Goal: Communication & Community: Answer question/provide support

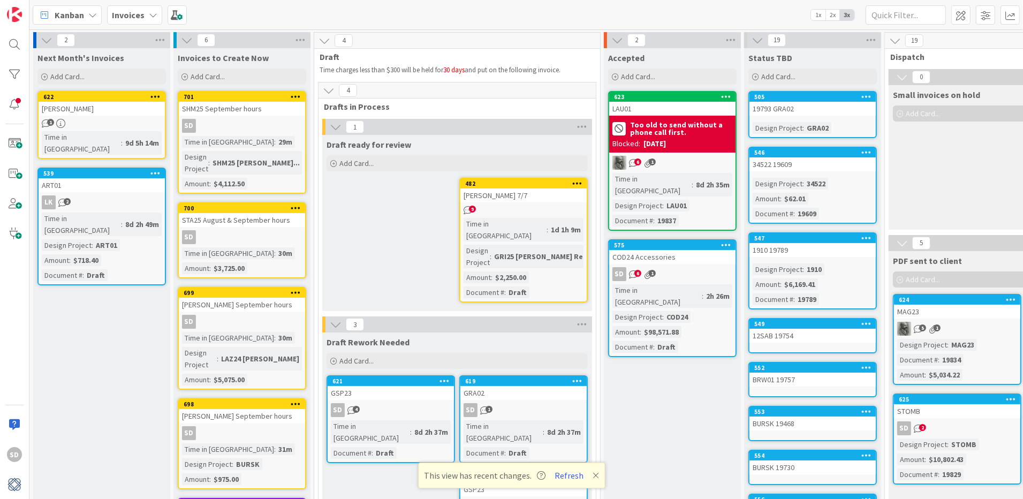
click at [671, 267] on div "SD 6 1" at bounding box center [672, 274] width 126 height 14
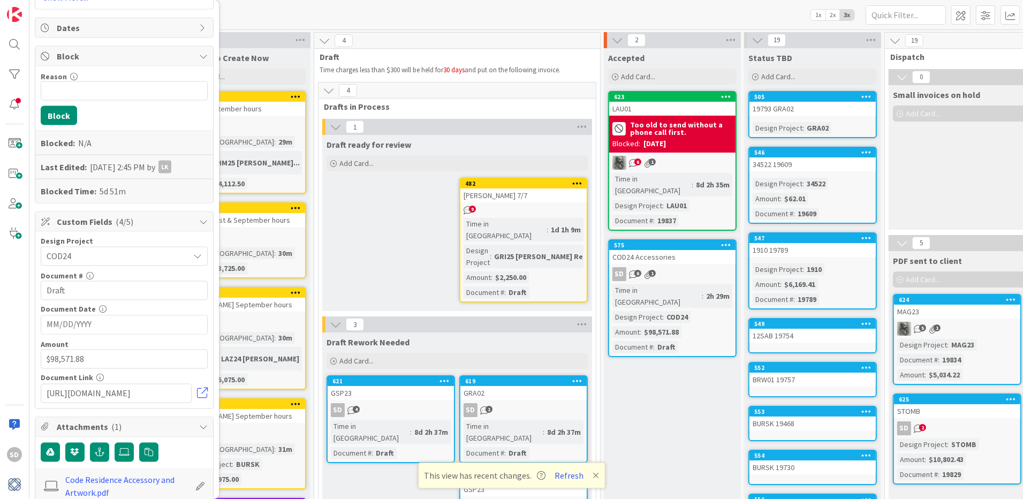
scroll to position [1900, 0]
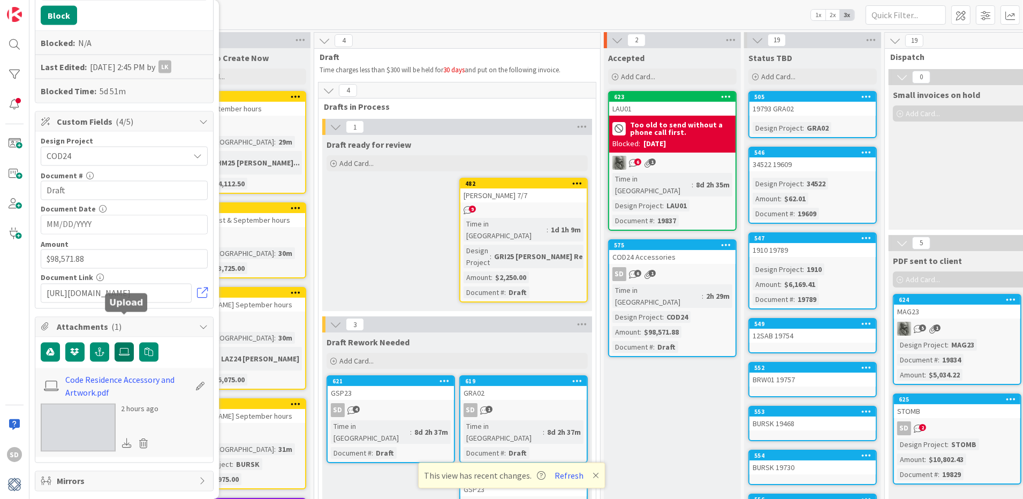
click at [123, 348] on icon at bounding box center [124, 352] width 11 height 9
click at [115, 343] on input "file" at bounding box center [115, 343] width 0 height 0
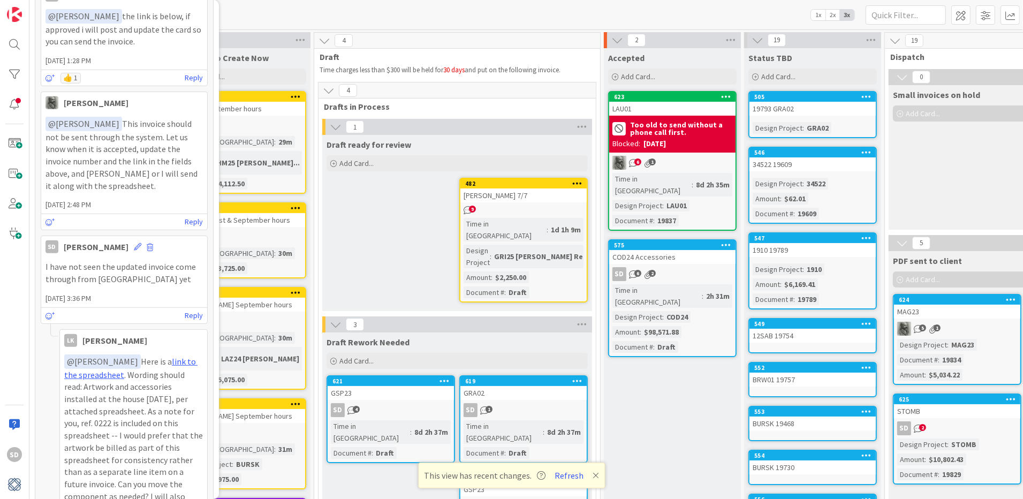
scroll to position [0, 0]
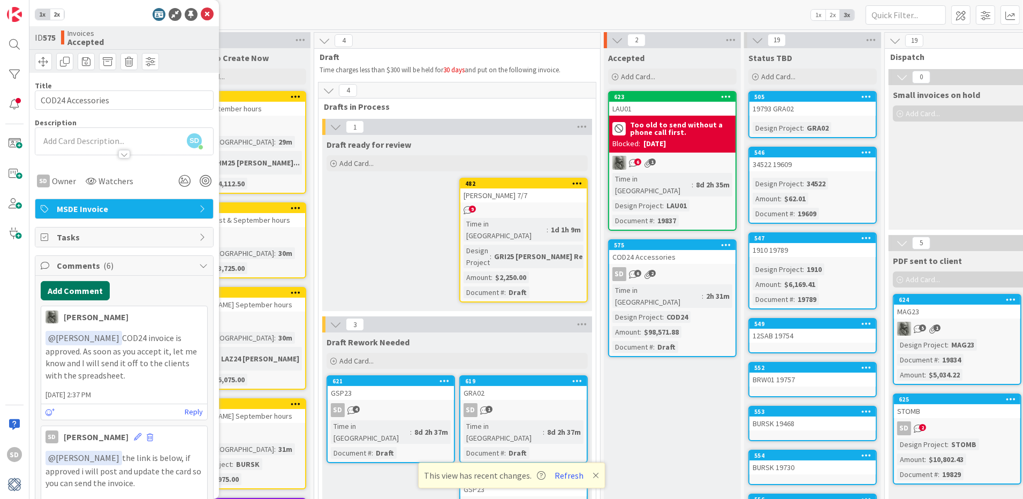
click at [76, 290] on button "Add Comment" at bounding box center [75, 290] width 69 height 19
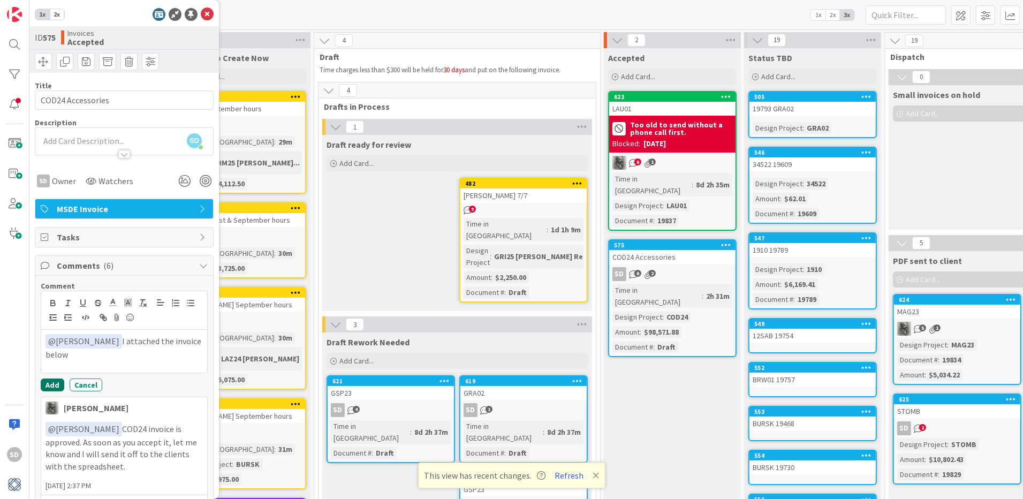
click at [49, 382] on button "Add" at bounding box center [53, 384] width 24 height 13
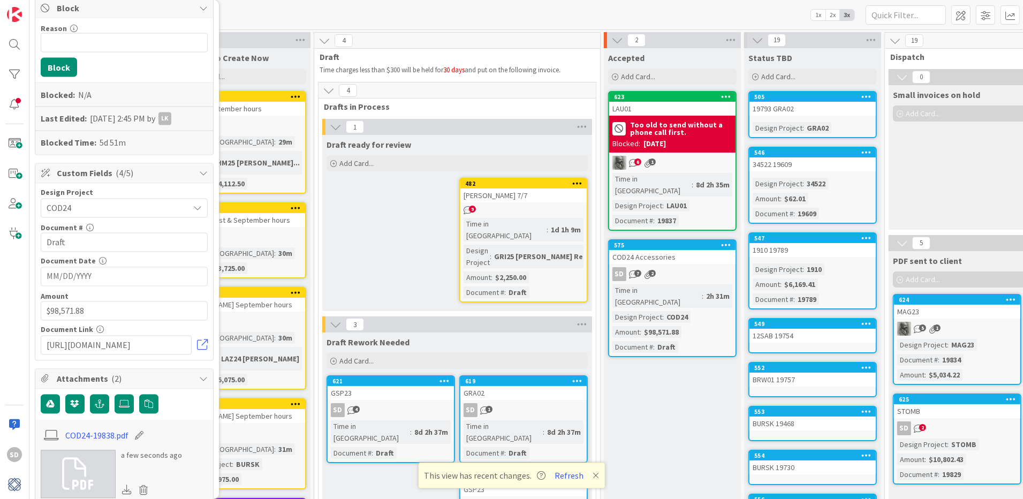
scroll to position [1940, 0]
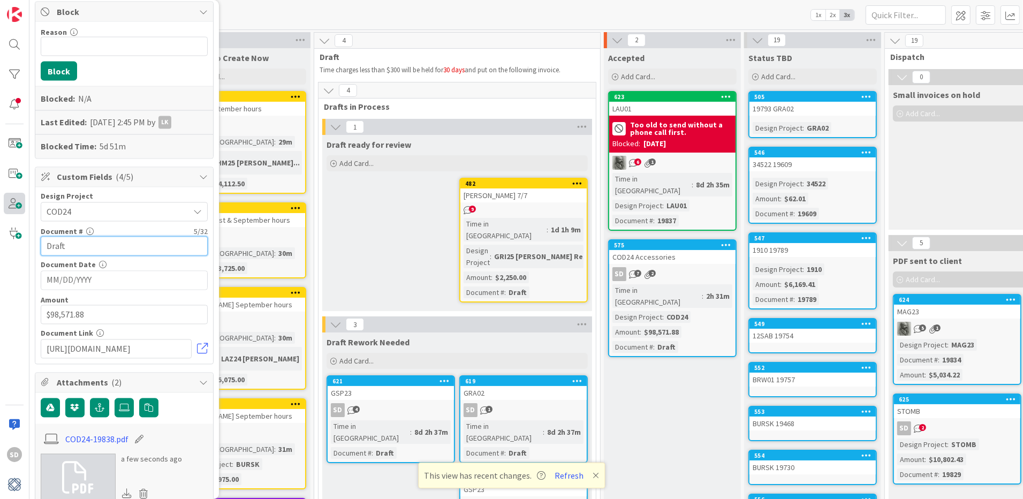
drag, startPoint x: 82, startPoint y: 208, endPoint x: 18, endPoint y: 207, distance: 64.2
click at [18, 207] on div "SD 1x 2x ID 575 Invoices Accepted Title 17 / 128 COD24 Accessories Description …" at bounding box center [14, 249] width 29 height 499
type input "19838"
click at [100, 271] on input "MM/DD/YYYY" at bounding box center [124, 280] width 155 height 18
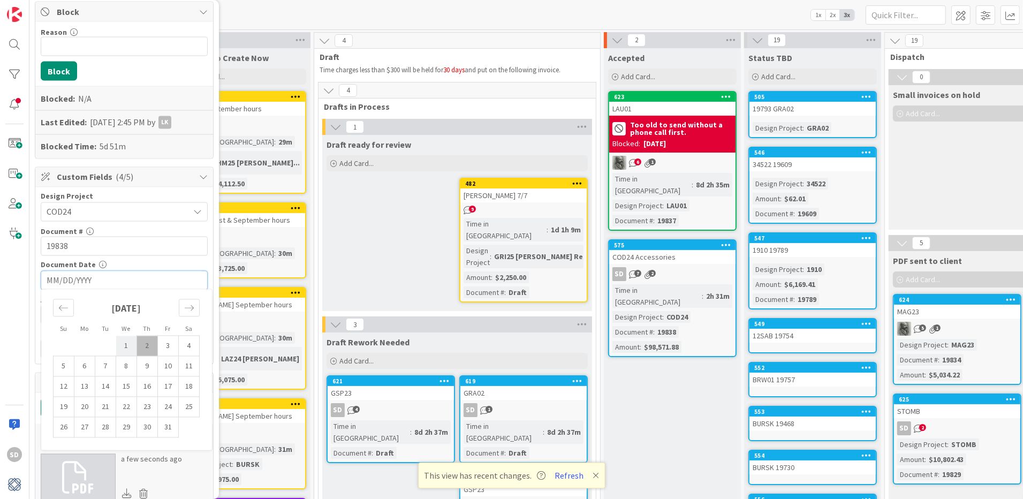
click at [129, 336] on td "1" at bounding box center [126, 346] width 21 height 20
type input "[DATE]"
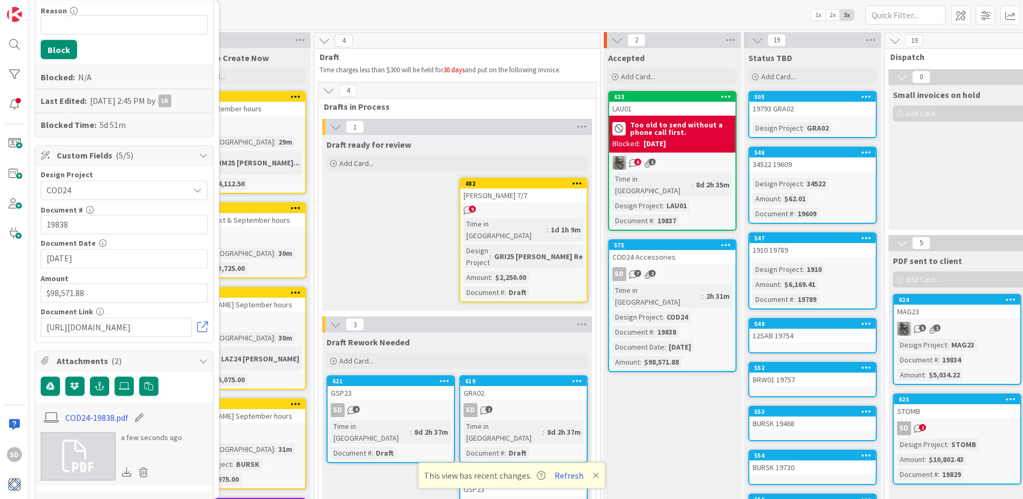
scroll to position [1969, 0]
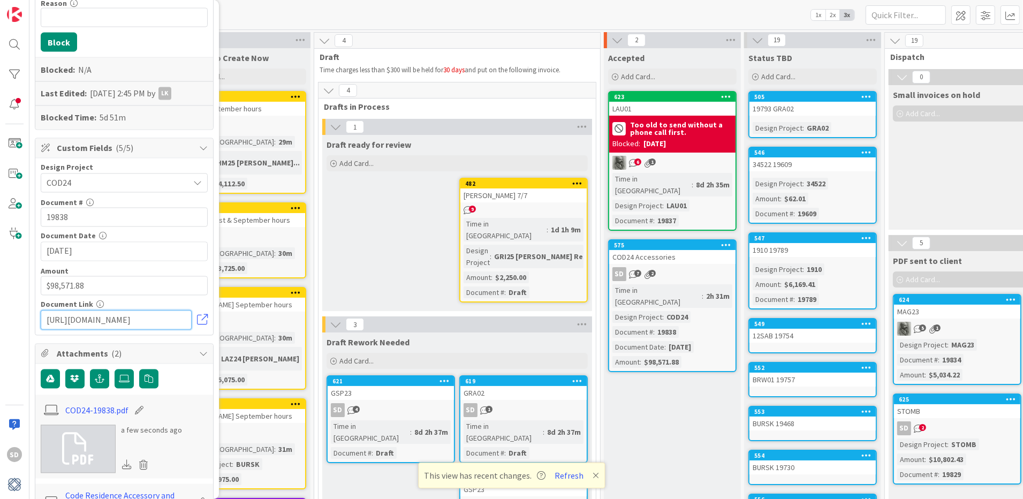
click at [165, 310] on input "[URL][DOMAIN_NAME]" at bounding box center [116, 319] width 151 height 19
drag, startPoint x: 165, startPoint y: 280, endPoint x: 26, endPoint y: 284, distance: 139.2
click at [26, 284] on div "SD 1x 2x ID 575 Invoices Accepted Title 17 / 128 COD24 Accessories Description …" at bounding box center [14, 249] width 29 height 499
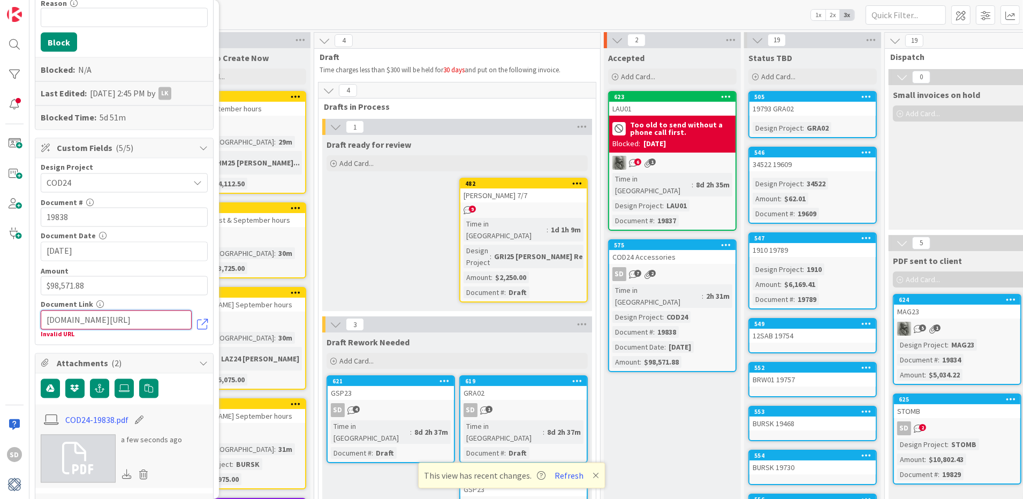
drag, startPoint x: 172, startPoint y: 279, endPoint x: 7, endPoint y: 276, distance: 165.5
click at [7, 276] on div "SD 1x 2x ID 575 Invoices Accepted Title 17 / 128 COD24 Accessories Description …" at bounding box center [14, 249] width 29 height 499
drag, startPoint x: 163, startPoint y: 281, endPoint x: 49, endPoint y: 276, distance: 114.1
click at [49, 310] on input "oices/?t=24991fc93c844adbb9ae8178ab9d0970" at bounding box center [116, 319] width 151 height 19
type input "o8178ab9d0970"
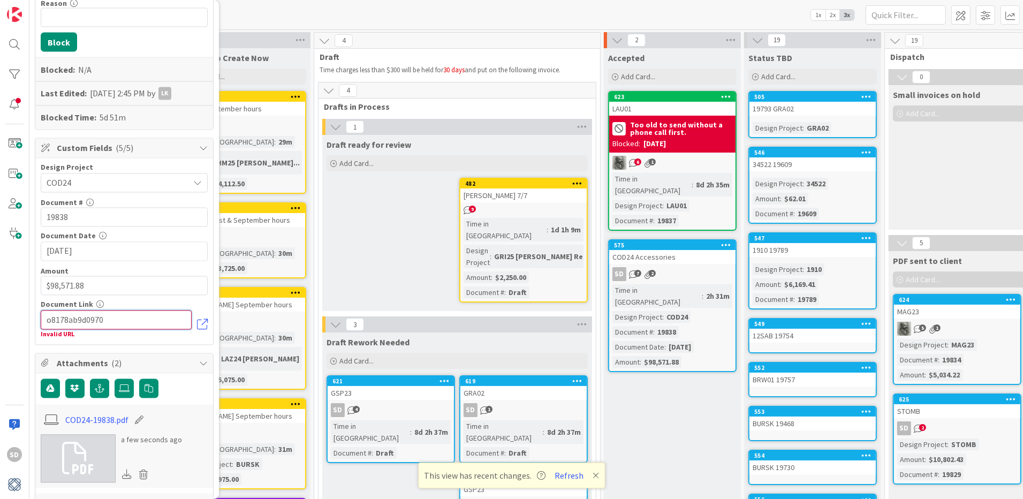
drag, startPoint x: 118, startPoint y: 279, endPoint x: -2, endPoint y: 276, distance: 120.0
click at [0, 276] on html "SD 1x 2x ID 575 Invoices Accepted Title 17 / 128 COD24 Accessories Description …" at bounding box center [511, 249] width 1023 height 499
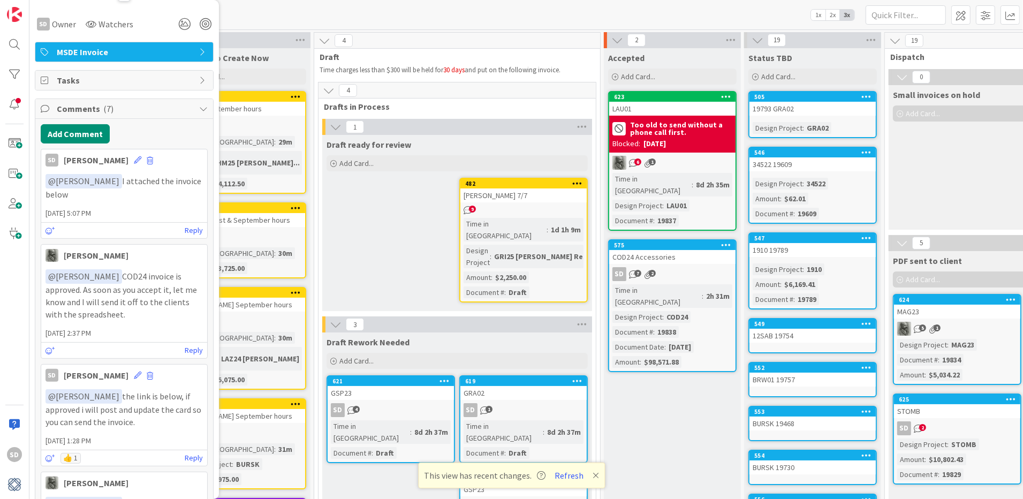
scroll to position [0, 0]
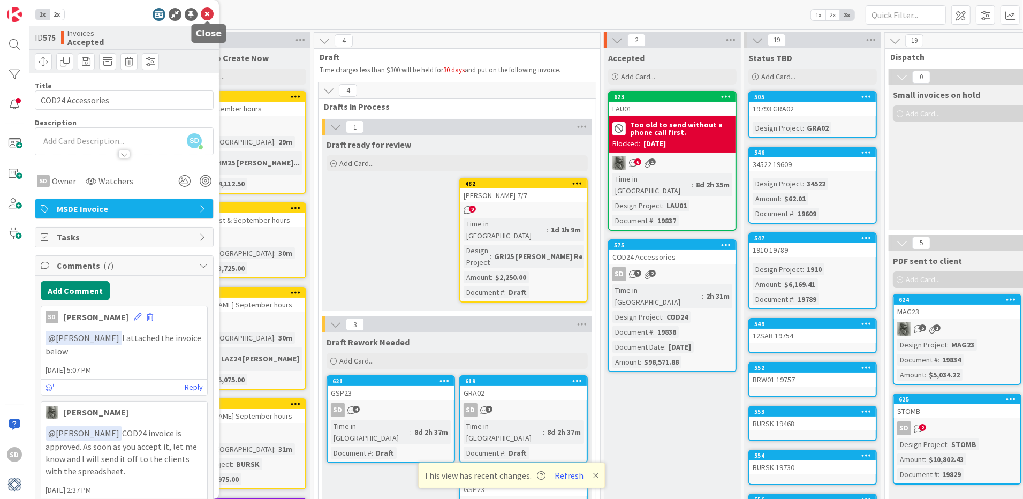
click at [208, 15] on icon at bounding box center [207, 14] width 13 height 13
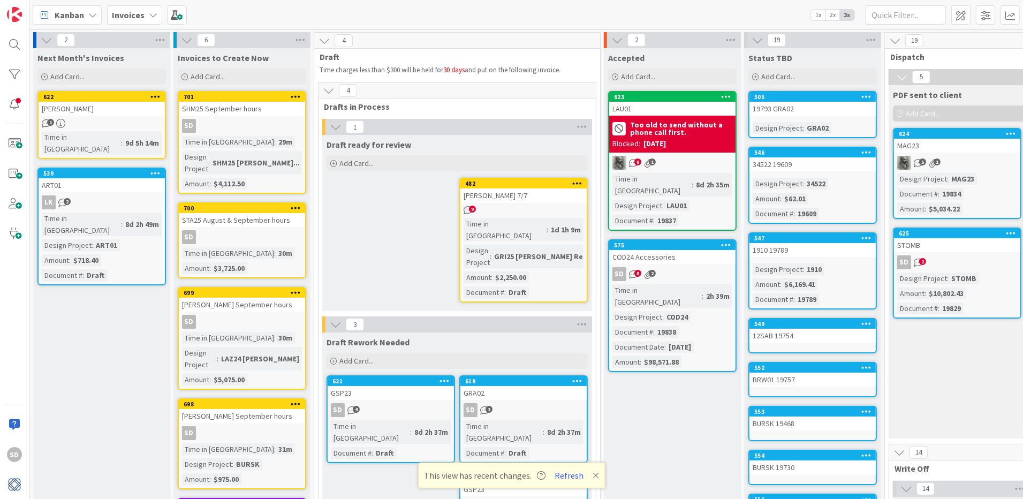
click at [514, 251] on div "GRI25 [PERSON_NAME] Res" at bounding box center [540, 257] width 98 height 12
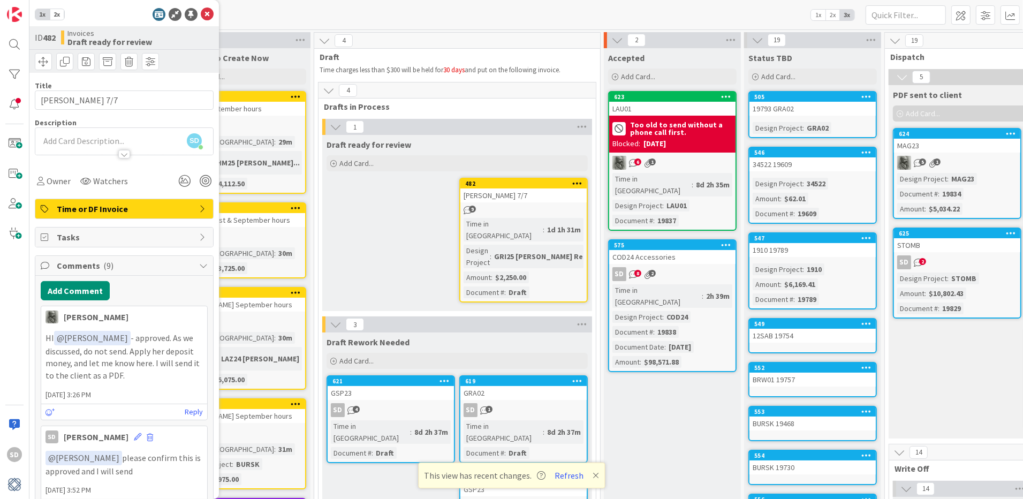
click at [535, 214] on div "9" at bounding box center [523, 210] width 126 height 9
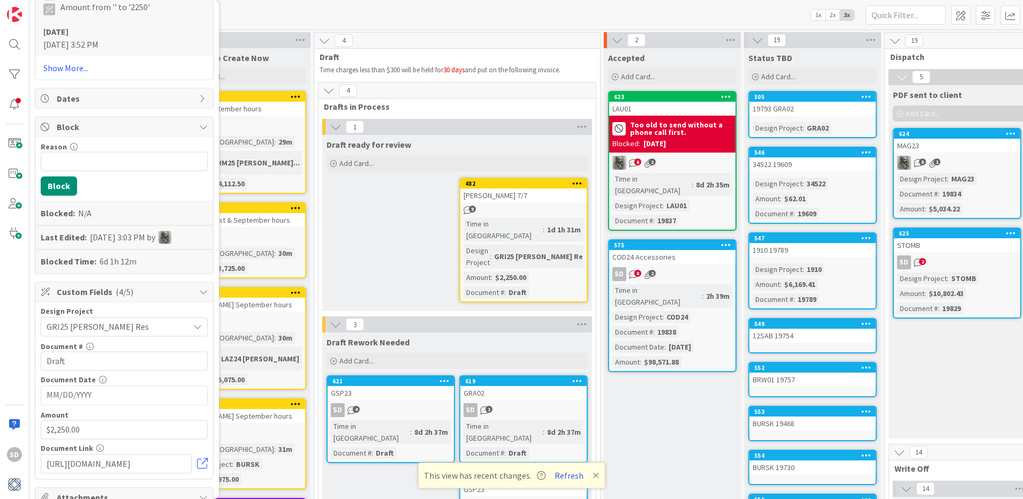
scroll to position [1914, 0]
click at [73, 349] on input "Draft" at bounding box center [124, 358] width 167 height 19
type input "D"
type input "19839"
click at [80, 384] on input "MM/DD/YYYY" at bounding box center [124, 393] width 155 height 18
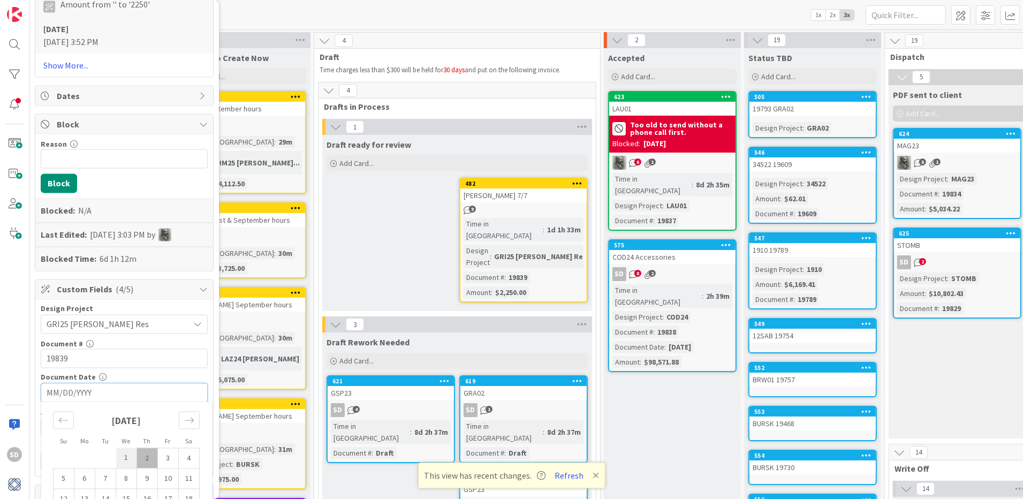
click at [131, 448] on td "1" at bounding box center [126, 458] width 21 height 20
type input "[DATE]"
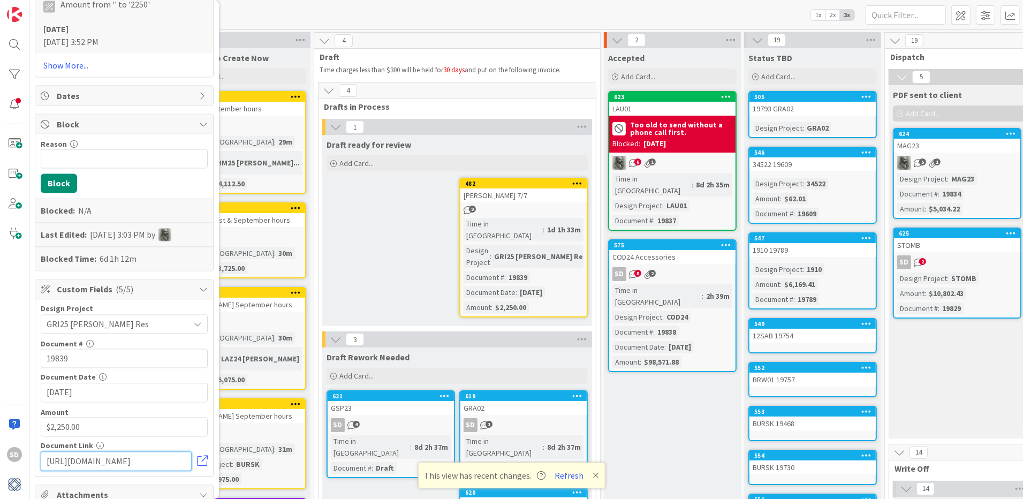
drag, startPoint x: 179, startPoint y: 422, endPoint x: 80, endPoint y: 421, distance: 99.0
click at [80, 452] on input "[URL][DOMAIN_NAME]" at bounding box center [116, 461] width 151 height 19
drag, startPoint x: 173, startPoint y: 420, endPoint x: 14, endPoint y: 419, distance: 158.5
click at [14, 419] on div "SD 1x 2x ID 482 Invoices Draft ready for review Title 10 / 128 [PERSON_NAME] 7/…" at bounding box center [14, 249] width 29 height 499
drag, startPoint x: 178, startPoint y: 421, endPoint x: 48, endPoint y: 418, distance: 130.1
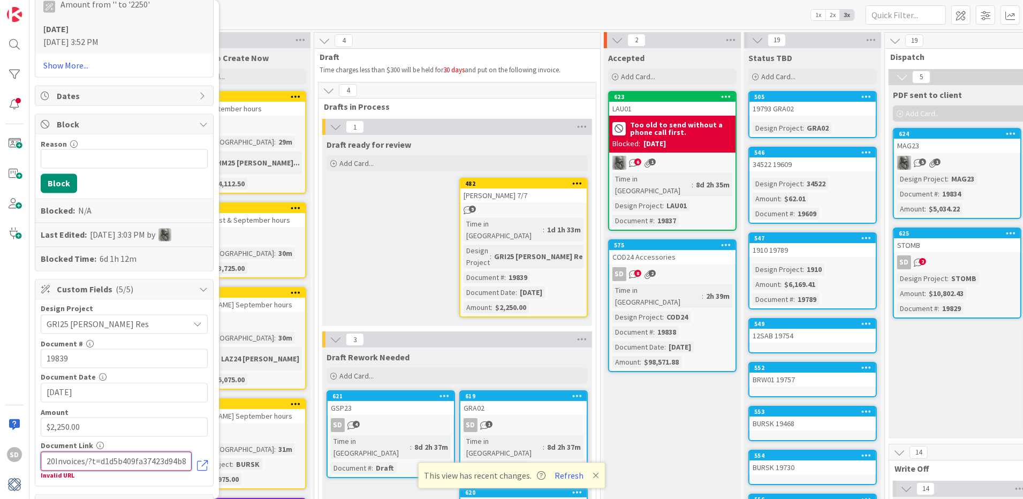
click at [48, 452] on input "20Invoices/?t=d1d5b409fa37423d94b843d59a6bfa3c" at bounding box center [116, 461] width 151 height 19
type input "843d59a6bfa3c"
drag, startPoint x: 107, startPoint y: 418, endPoint x: 13, endPoint y: 416, distance: 93.2
click at [13, 416] on div "SD 1x 2x ID 482 Invoices Draft ready for review Title 10 / 128 [PERSON_NAME] 7/…" at bounding box center [14, 249] width 29 height 499
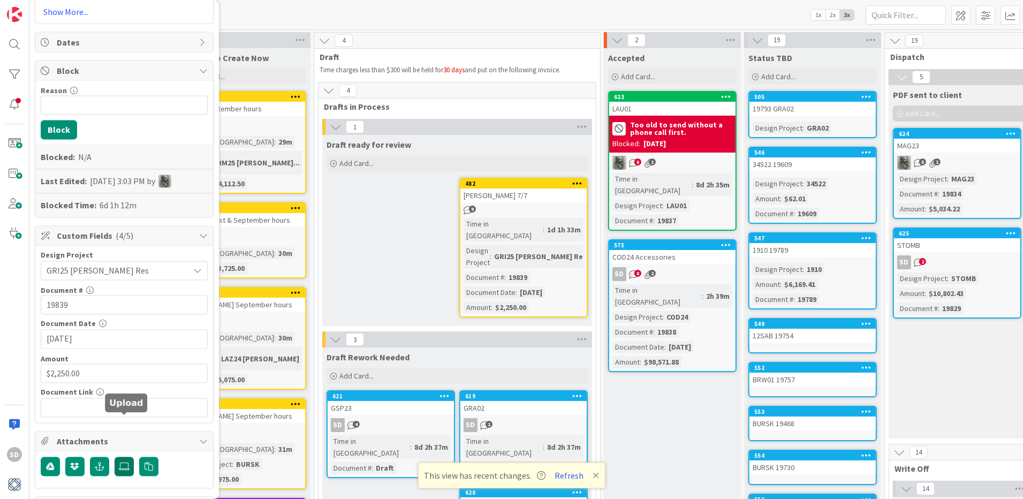
click at [120, 463] on icon at bounding box center [124, 467] width 11 height 9
click at [115, 457] on input "file" at bounding box center [115, 457] width 0 height 0
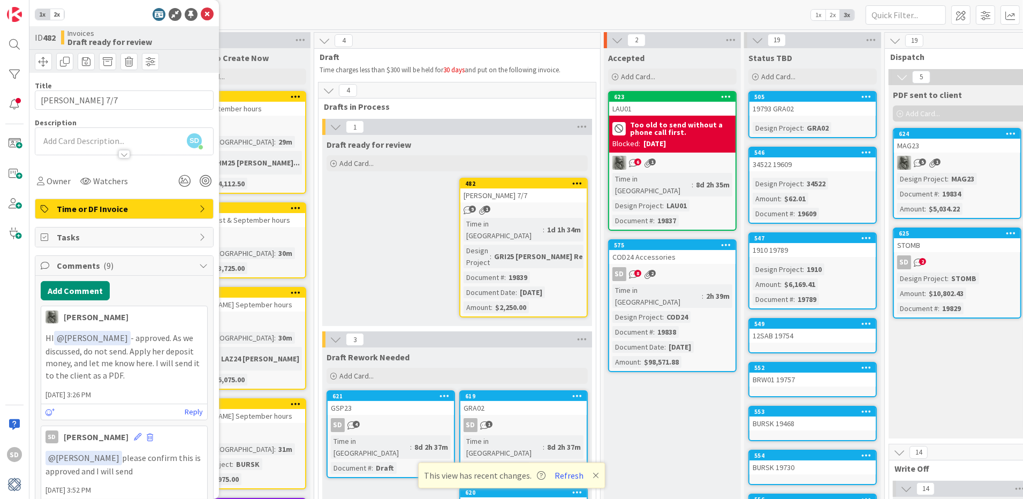
scroll to position [4, 0]
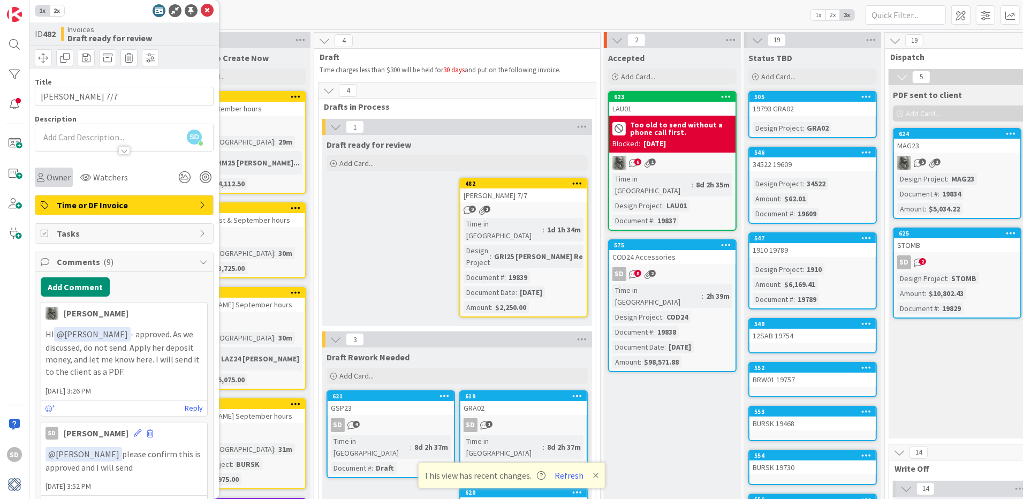
click at [67, 172] on span "Owner" at bounding box center [59, 177] width 24 height 13
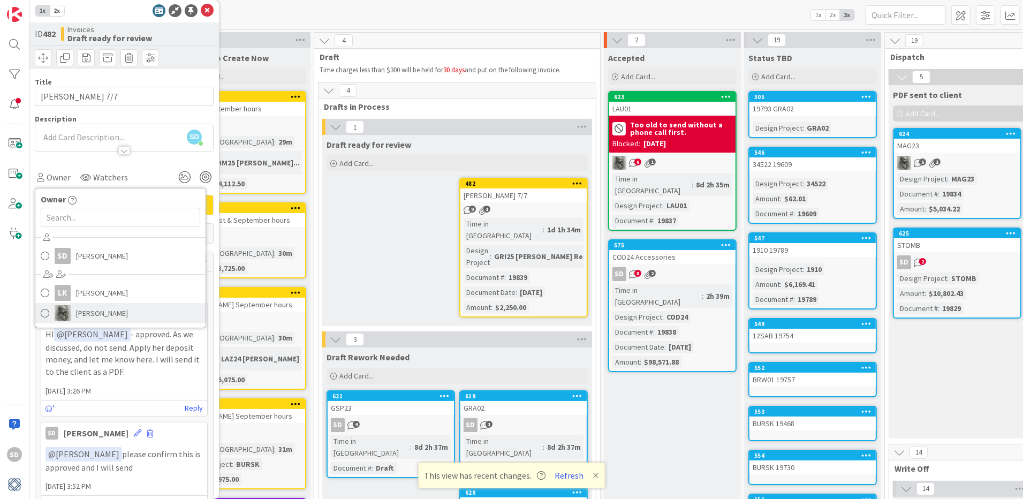
click at [47, 308] on span at bounding box center [45, 313] width 9 height 16
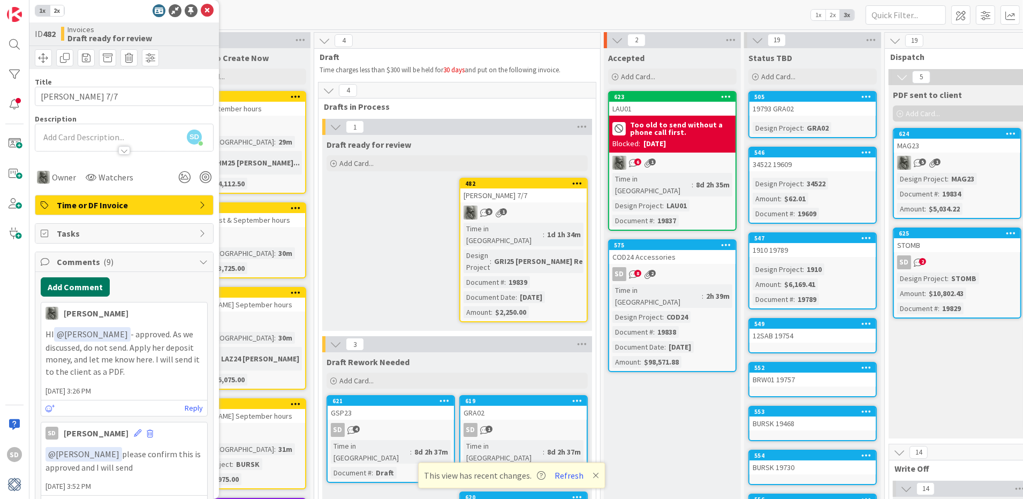
click at [92, 286] on button "Add Comment" at bounding box center [75, 286] width 69 height 19
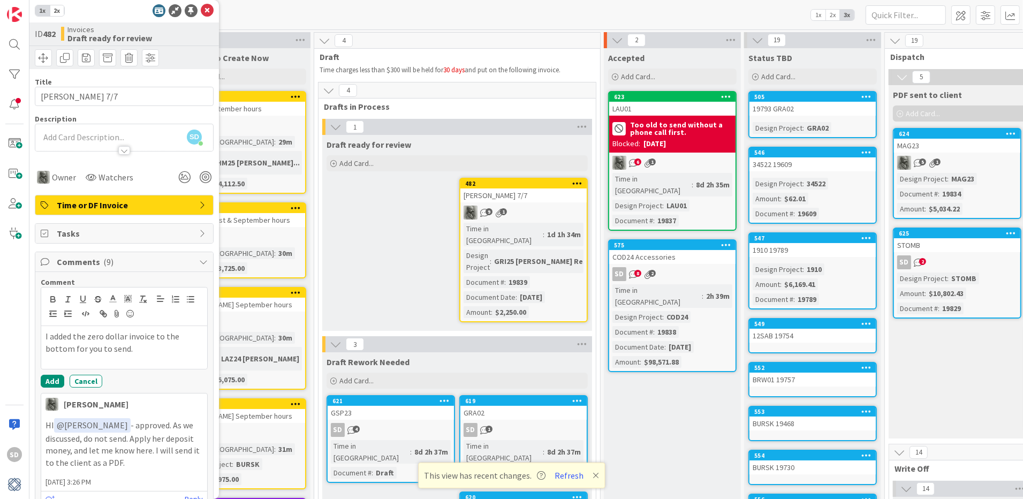
click at [43, 335] on div "I added the zero dollar invoice to the bottom for you to send." at bounding box center [124, 347] width 166 height 43
click at [70, 353] on div "@philI added the zero dollar invoice to the bottom for you to send. [PERSON_NAM…" at bounding box center [124, 347] width 166 height 43
click at [49, 379] on button "Add" at bounding box center [53, 385] width 24 height 13
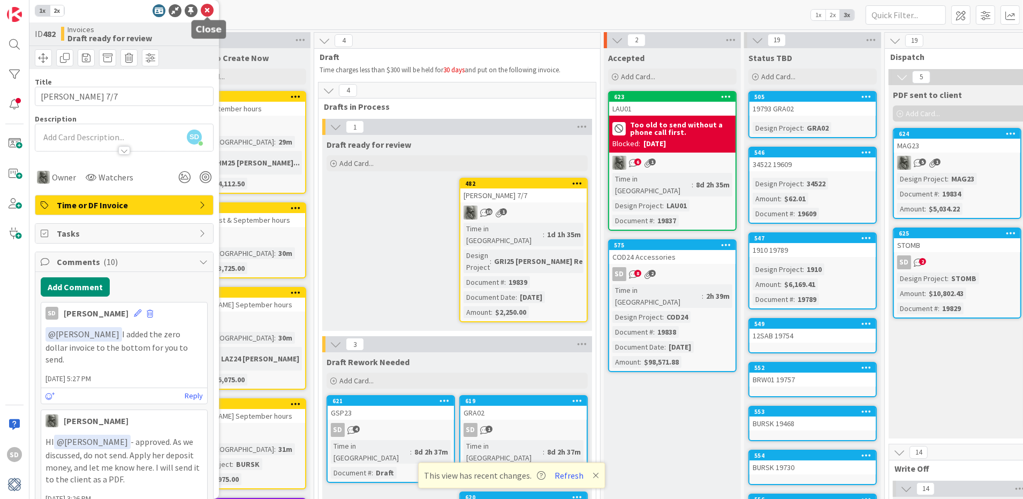
click at [204, 9] on icon at bounding box center [207, 10] width 13 height 13
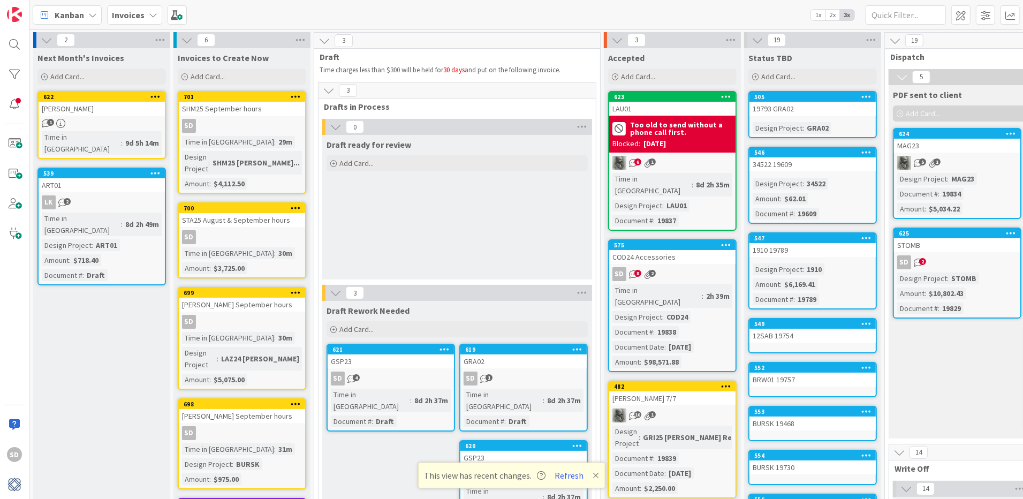
drag, startPoint x: 532, startPoint y: 188, endPoint x: 974, endPoint y: 4, distance: 478.8
click at [223, 126] on div "SD" at bounding box center [242, 126] width 126 height 14
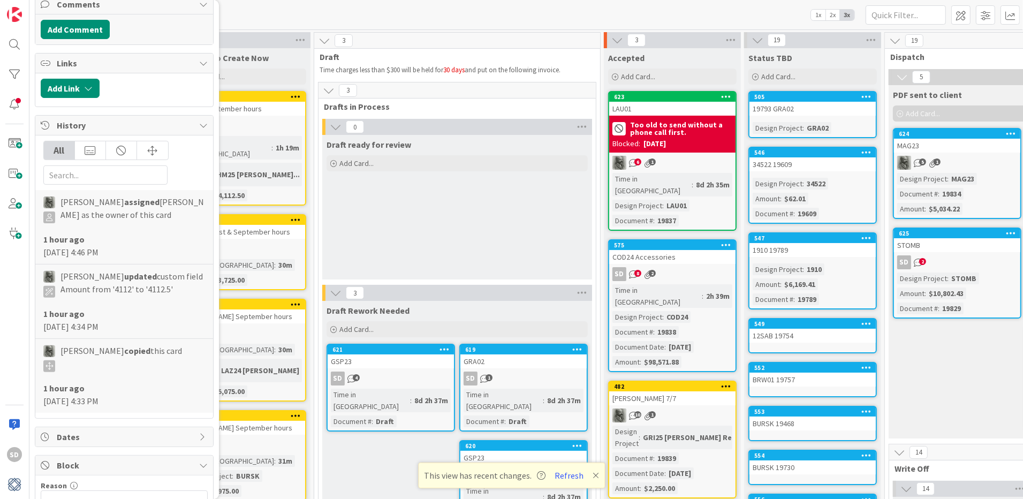
scroll to position [626, 0]
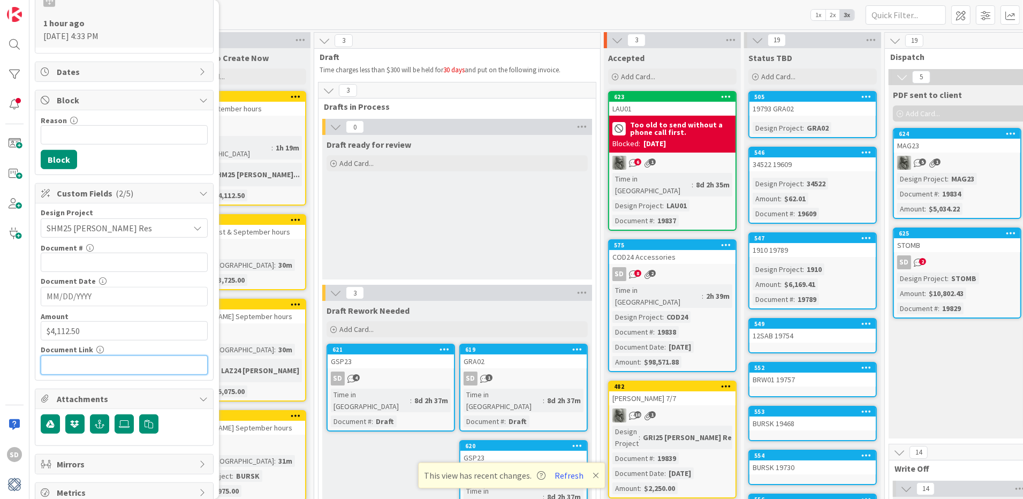
click at [73, 357] on input "text" at bounding box center [124, 364] width 167 height 19
paste input "[URL][DOMAIN_NAME]"
type input "[URL][DOMAIN_NAME]"
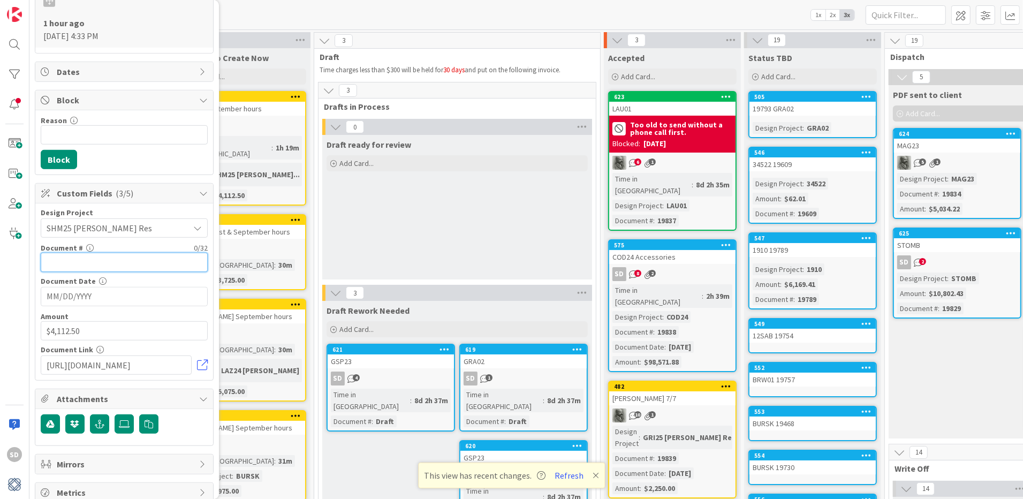
click at [71, 262] on input "text" at bounding box center [124, 262] width 167 height 19
type input "Draft"
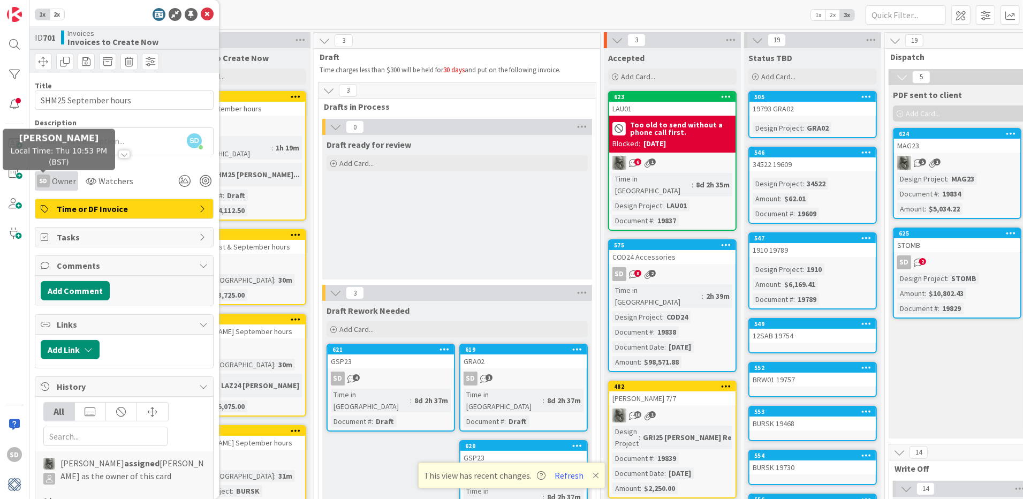
click at [44, 179] on div "SD" at bounding box center [43, 181] width 13 height 13
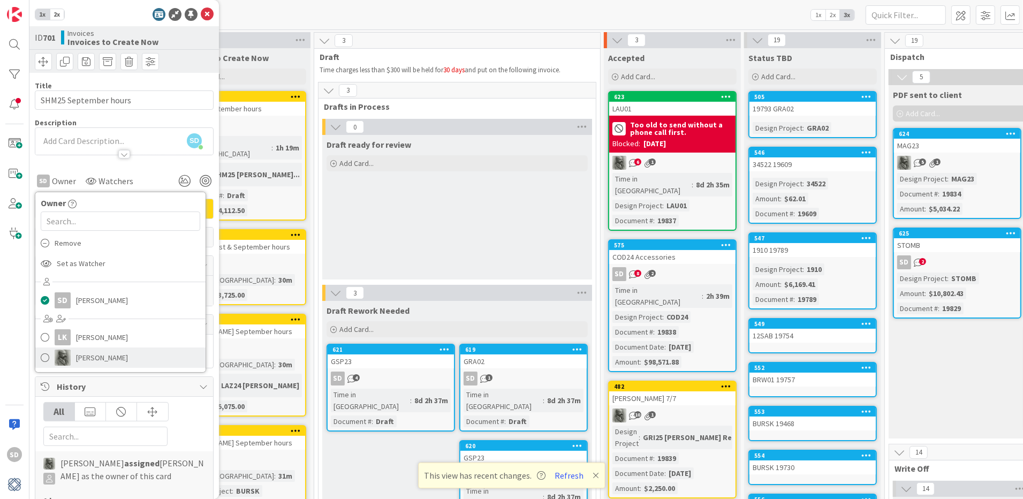
click at [46, 358] on span at bounding box center [45, 358] width 9 height 16
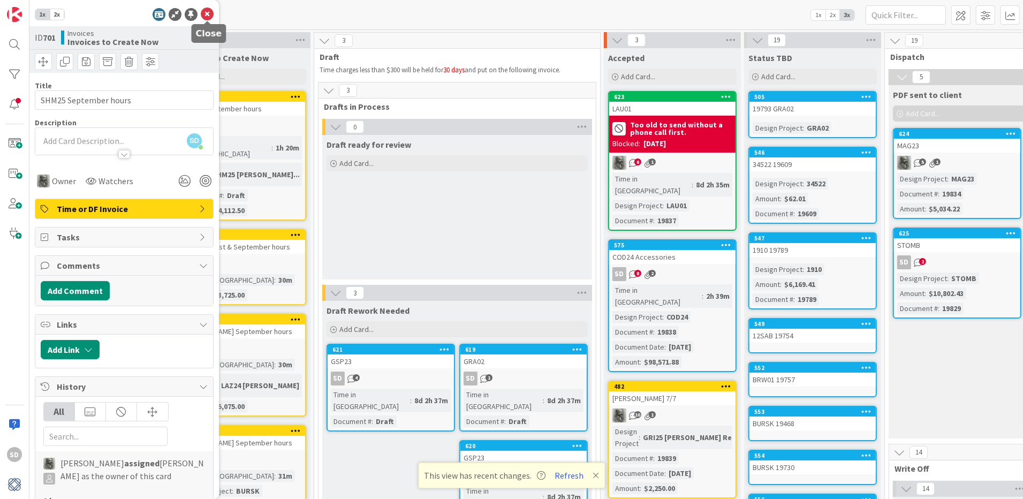
click at [208, 11] on icon at bounding box center [207, 14] width 13 height 13
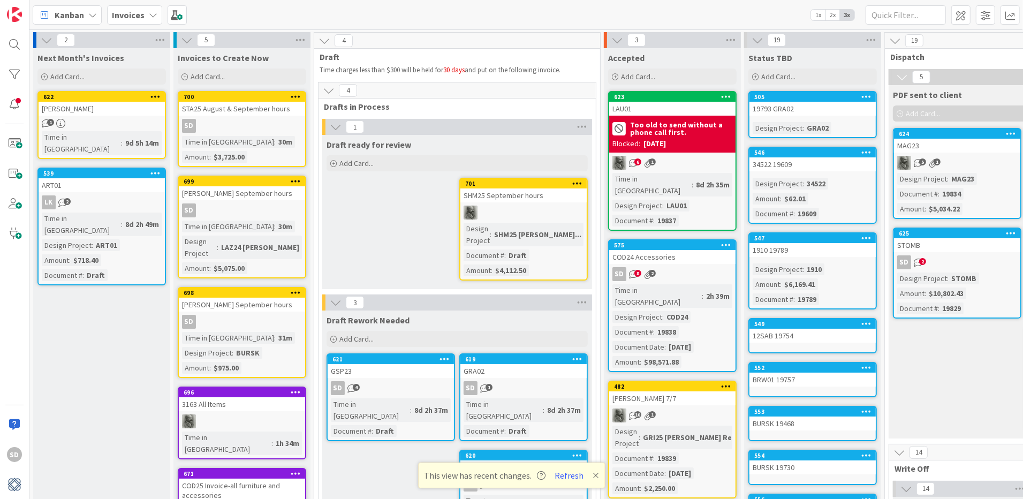
drag, startPoint x: 238, startPoint y: 116, endPoint x: 230, endPoint y: 488, distance: 372.1
click at [263, 130] on div "SD" at bounding box center [242, 126] width 126 height 14
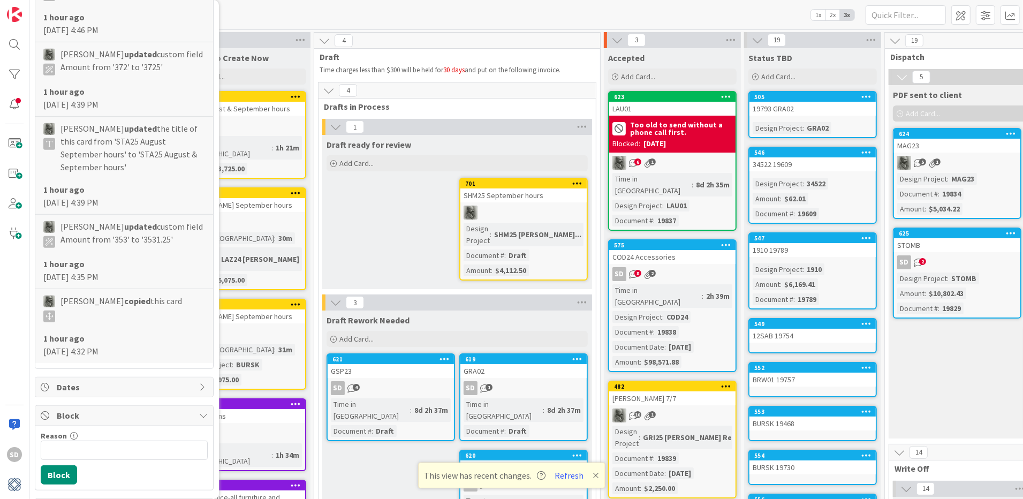
scroll to position [786, 0]
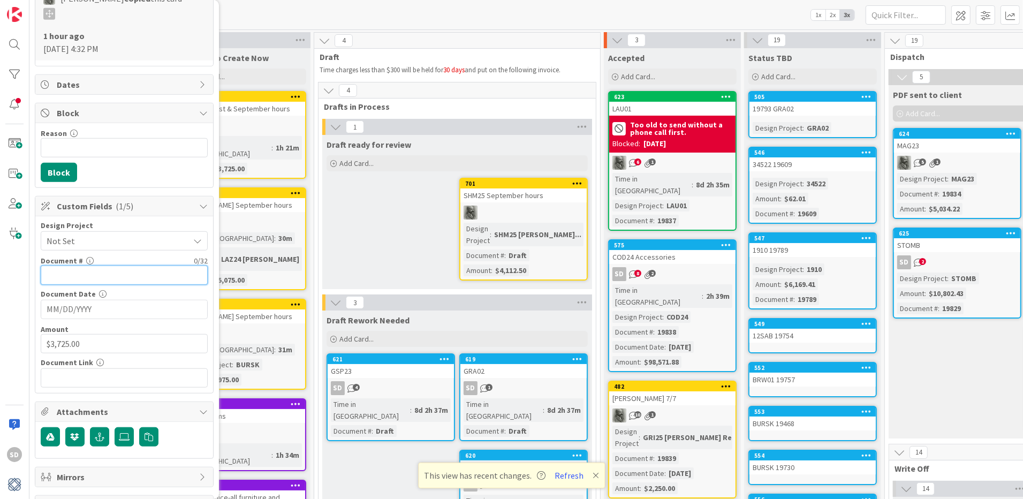
click at [90, 266] on input "text" at bounding box center [124, 275] width 167 height 19
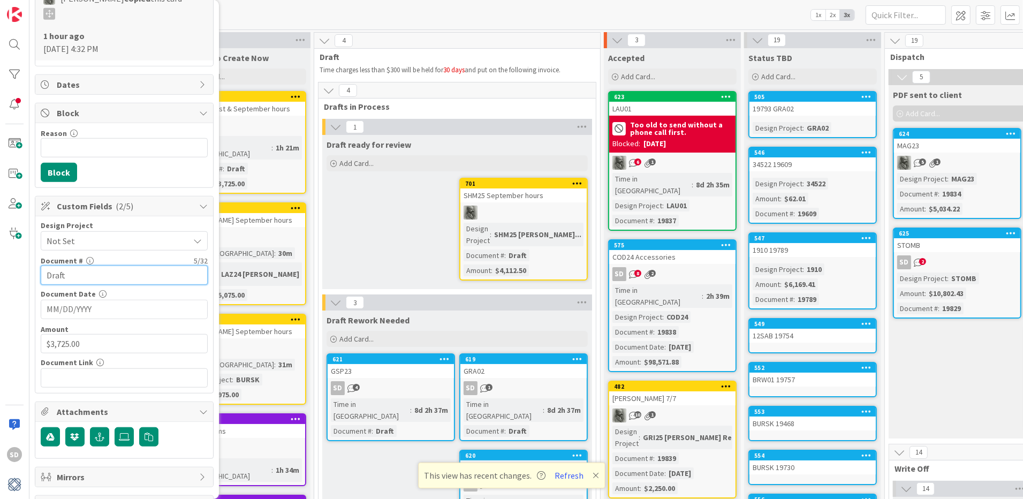
type input "Draft"
click at [64, 368] on input "text" at bounding box center [124, 377] width 167 height 19
paste input "[URL][DOMAIN_NAME]"
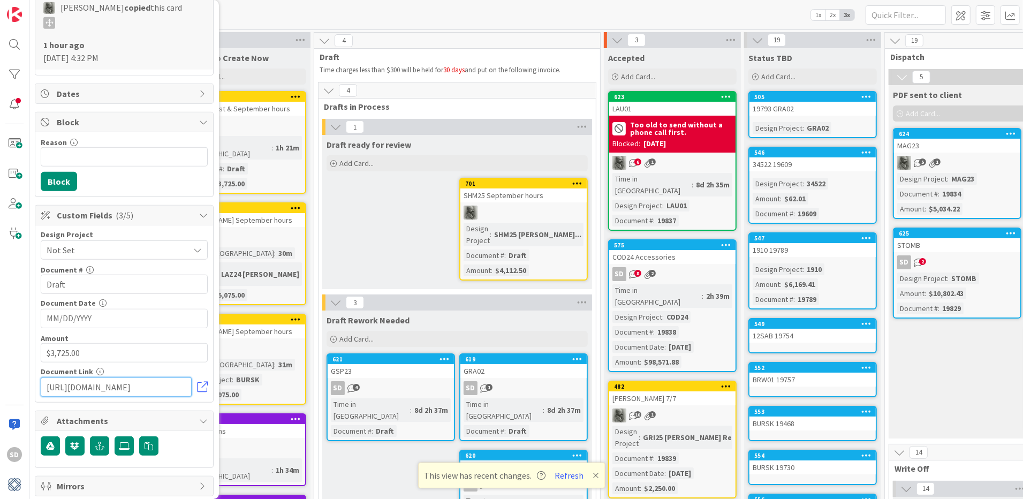
type input "[URL][DOMAIN_NAME]"
click at [101, 309] on input "MM/DD/YYYY" at bounding box center [124, 318] width 155 height 18
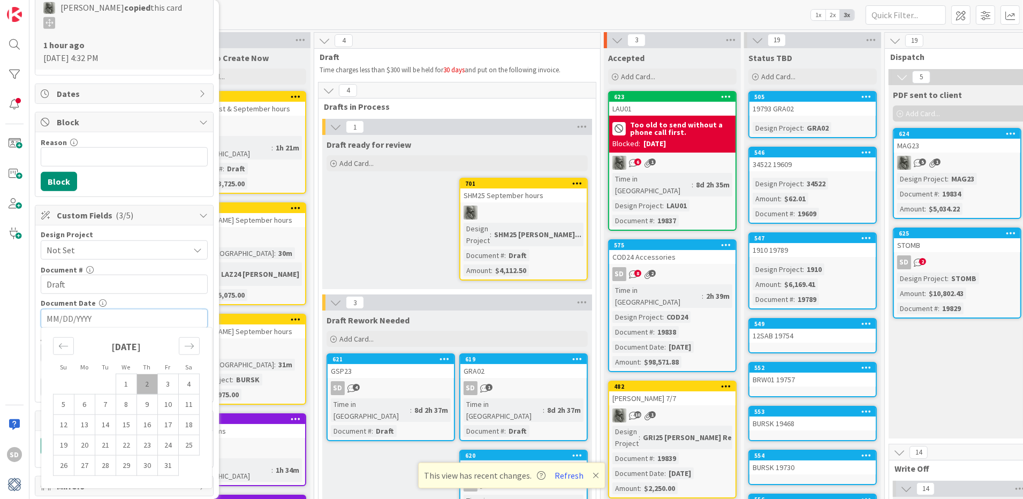
click at [145, 374] on td "2" at bounding box center [147, 384] width 21 height 20
type input "[DATE]"
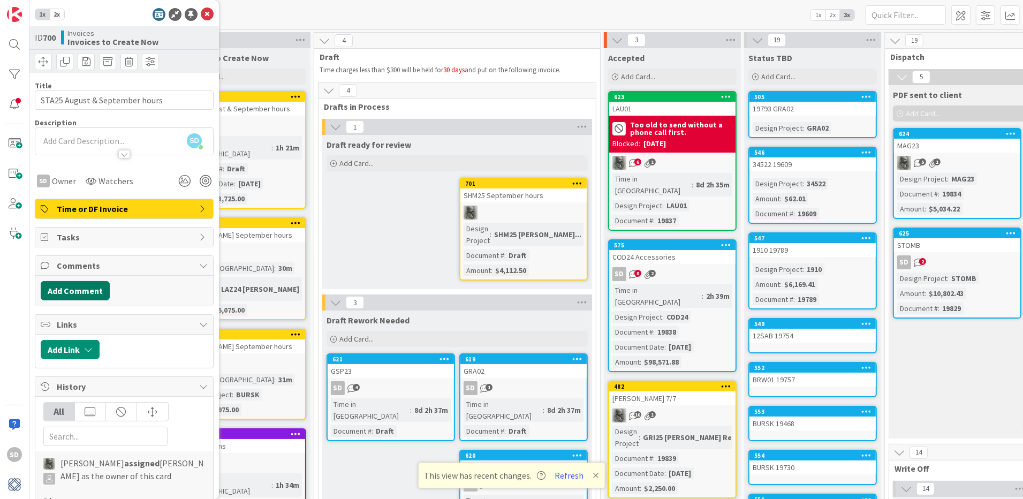
click at [79, 285] on button "Add Comment" at bounding box center [75, 290] width 69 height 19
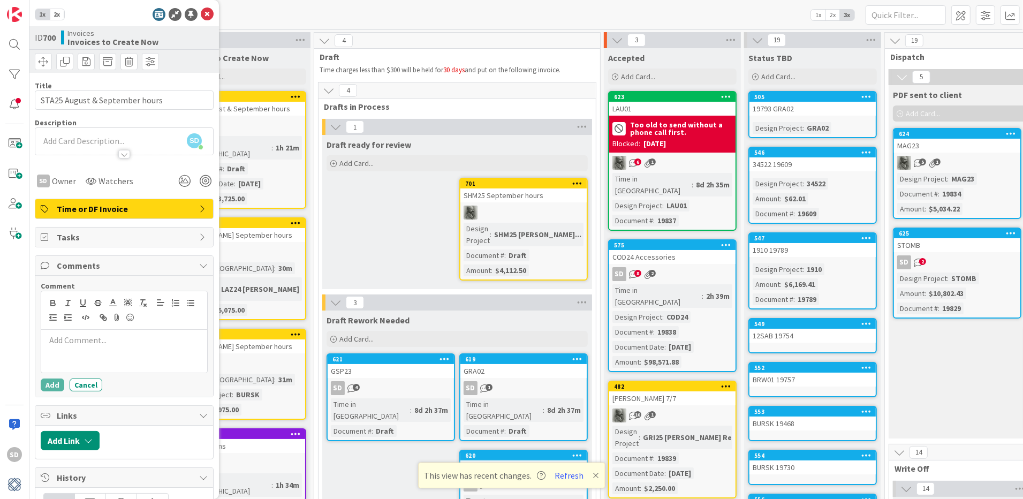
click at [71, 342] on p at bounding box center [124, 340] width 157 height 12
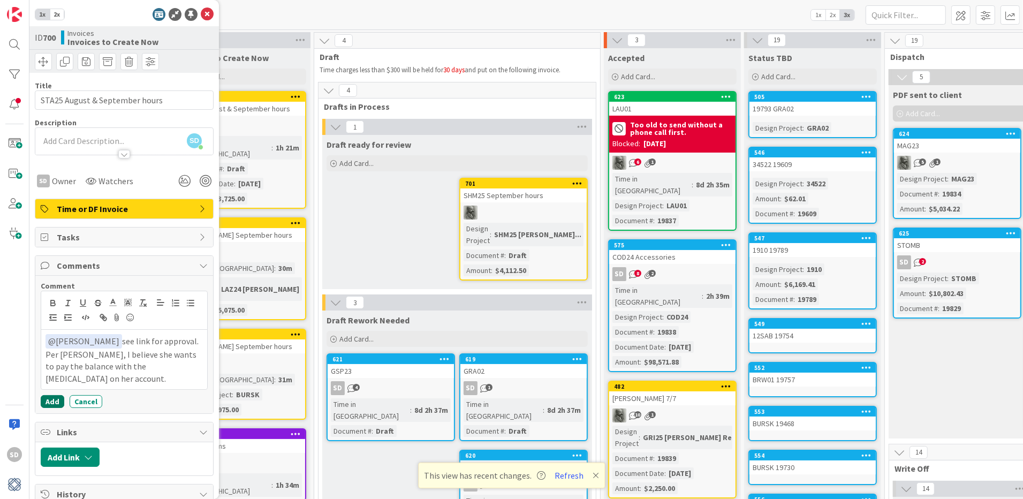
click at [49, 395] on button "Add" at bounding box center [53, 401] width 24 height 13
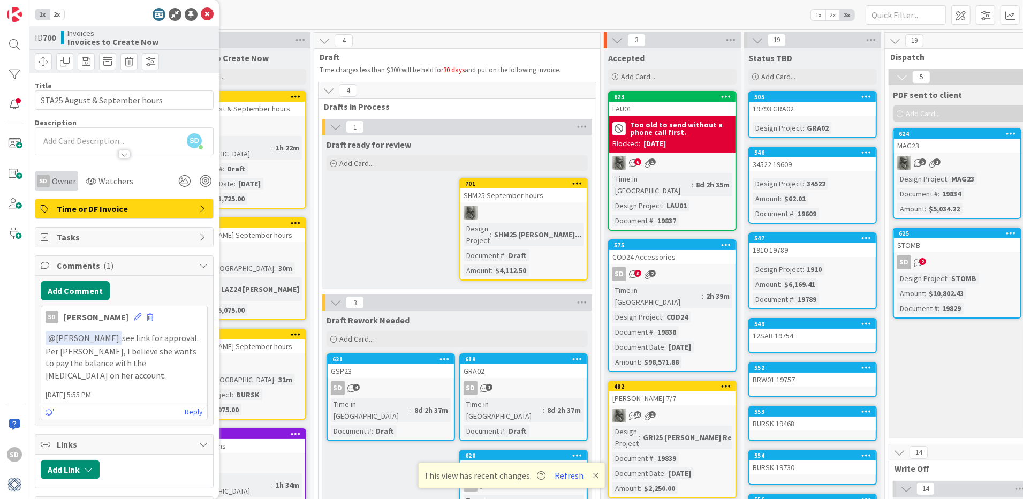
click at [60, 179] on span "Owner" at bounding box center [64, 181] width 24 height 13
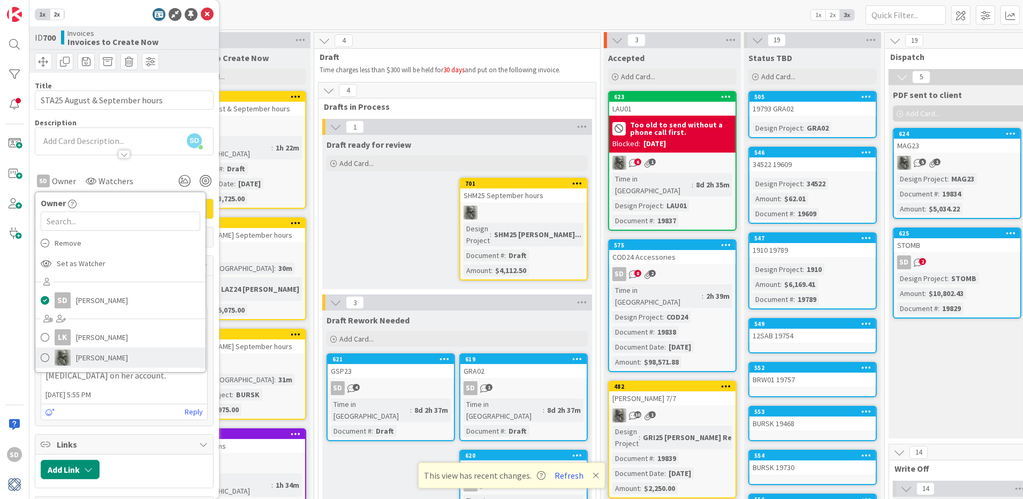
click at [46, 356] on span at bounding box center [45, 358] width 9 height 16
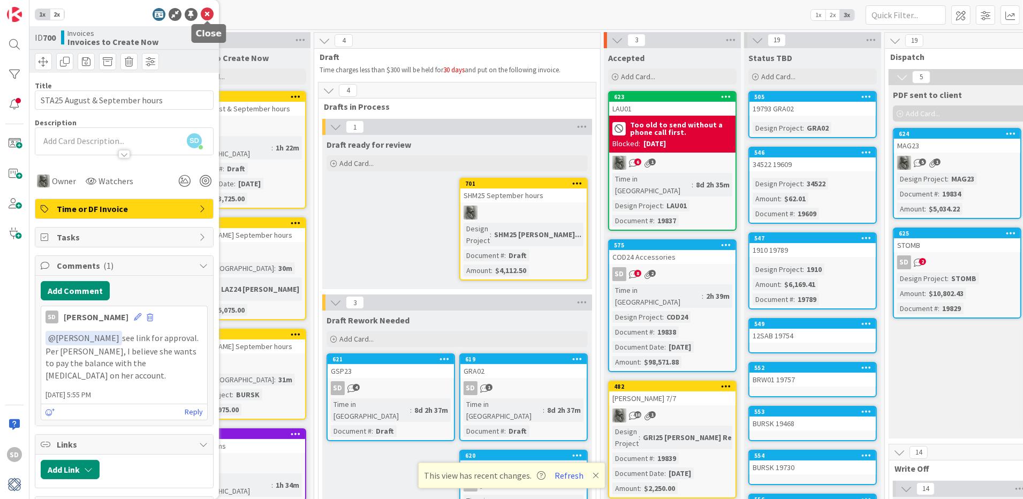
click at [204, 17] on icon at bounding box center [207, 14] width 13 height 13
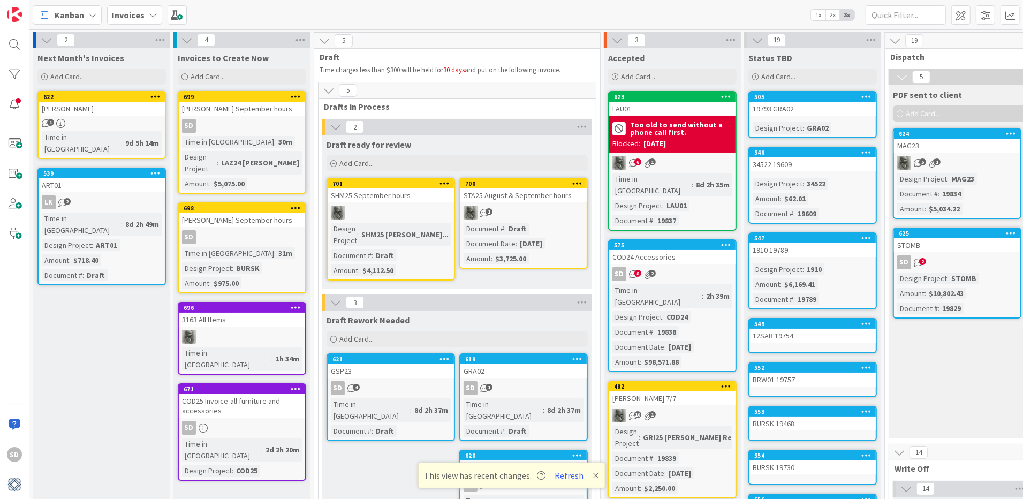
click at [241, 119] on div "SD" at bounding box center [242, 126] width 126 height 14
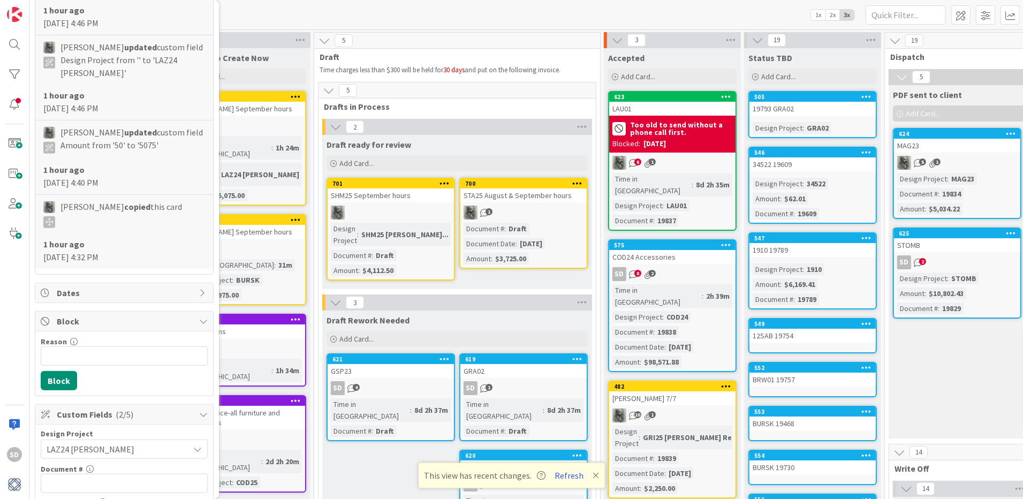
scroll to position [701, 0]
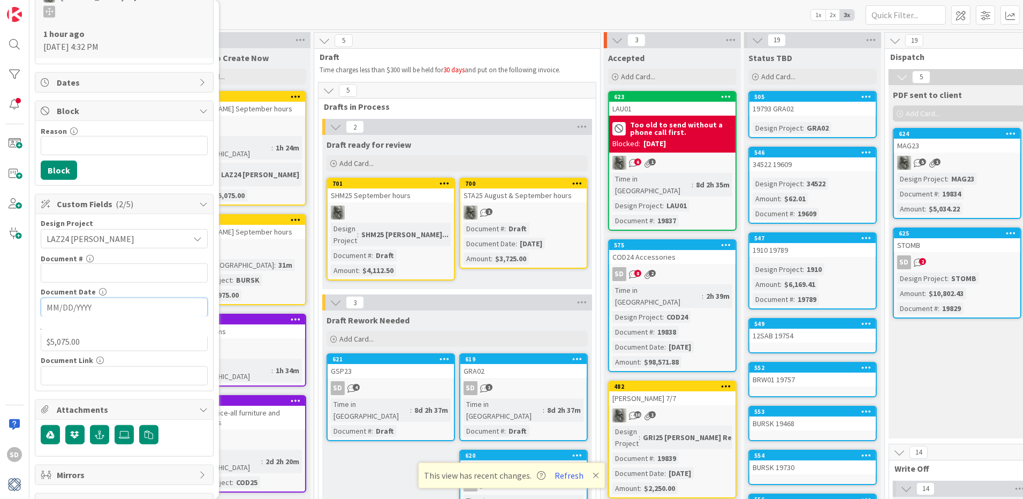
click at [106, 298] on input "MM/DD/YYYY" at bounding box center [124, 307] width 155 height 18
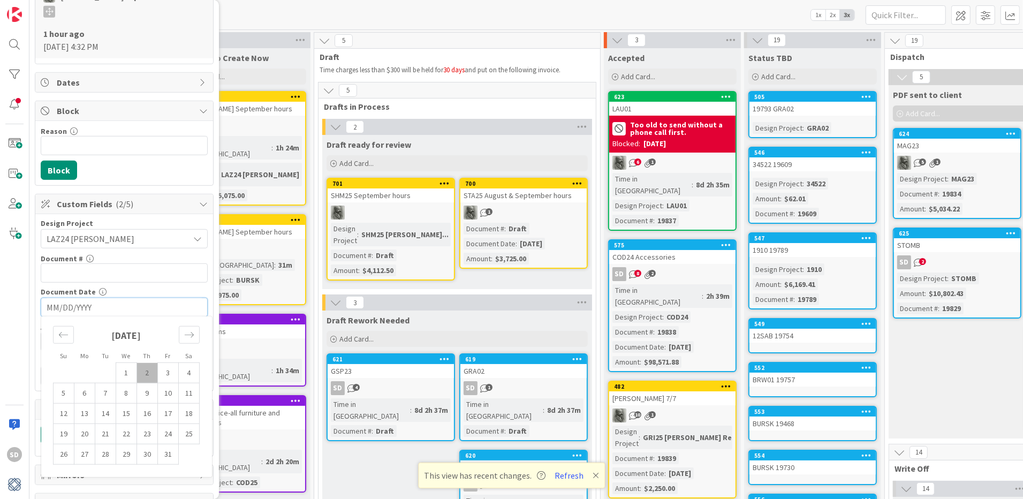
click at [148, 363] on td "2" at bounding box center [147, 373] width 21 height 20
type input "[DATE]"
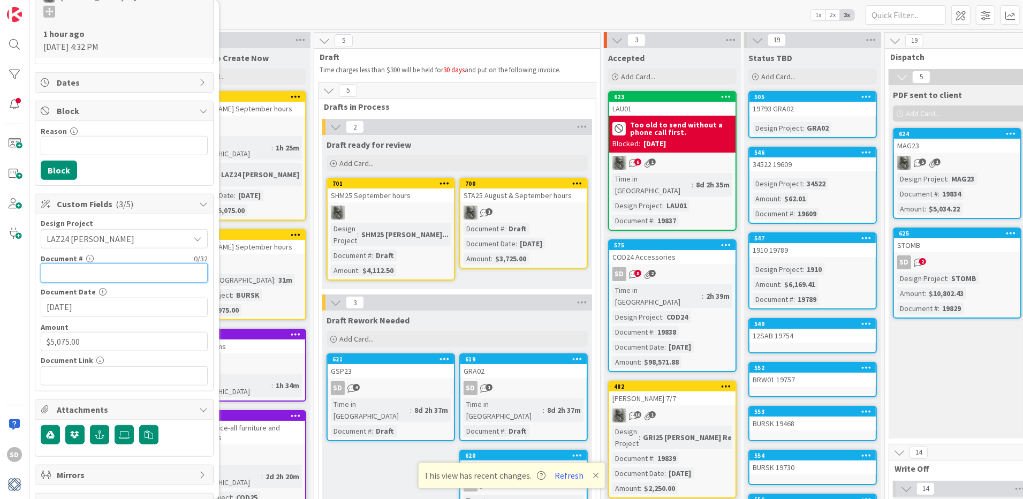
click at [82, 263] on input "text" at bounding box center [124, 272] width 167 height 19
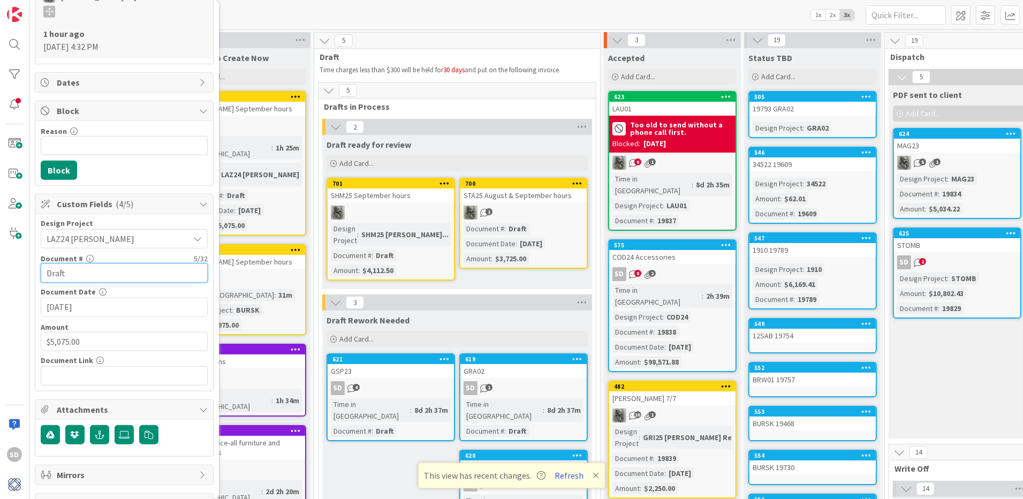
type input "Draft"
click at [65, 366] on input "text" at bounding box center [124, 375] width 167 height 19
paste input "[URL][DOMAIN_NAME]"
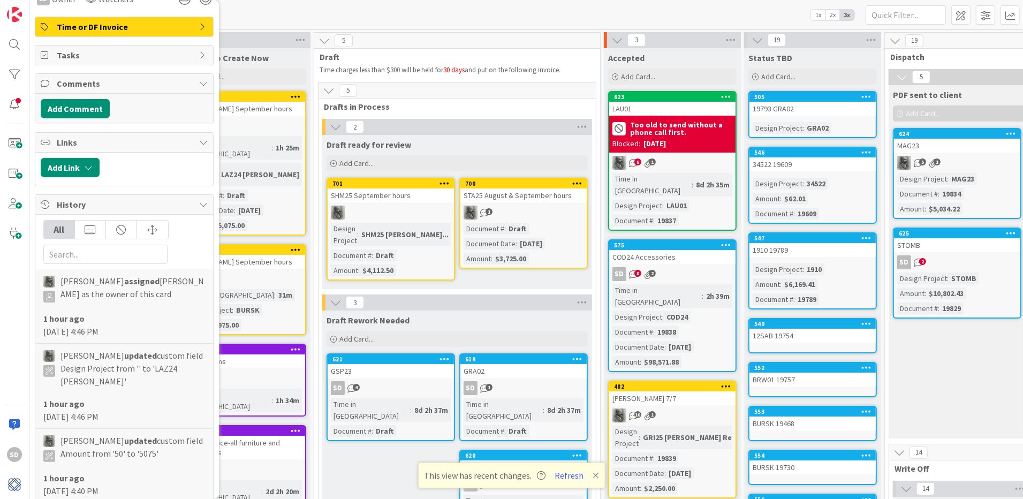
scroll to position [0, 0]
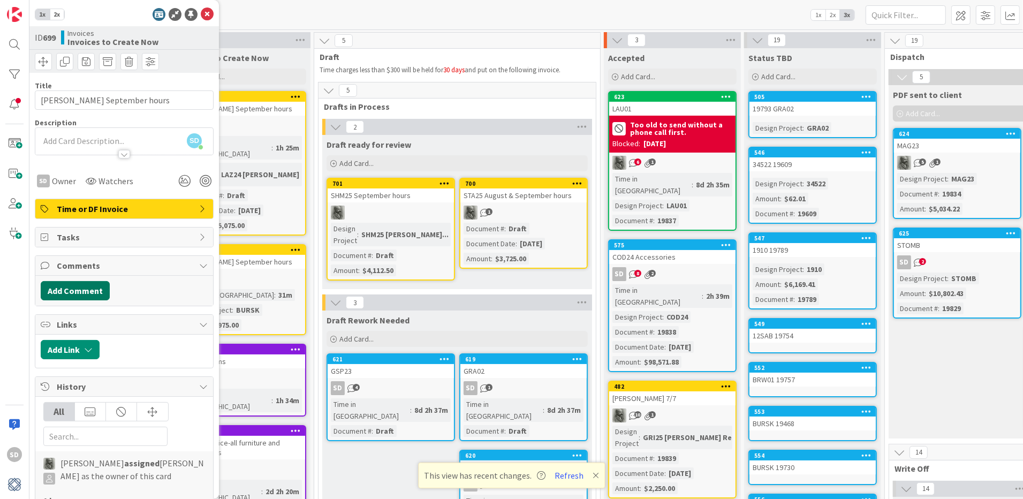
type input "[URL][DOMAIN_NAME]"
click at [83, 287] on button "Add Comment" at bounding box center [75, 290] width 69 height 19
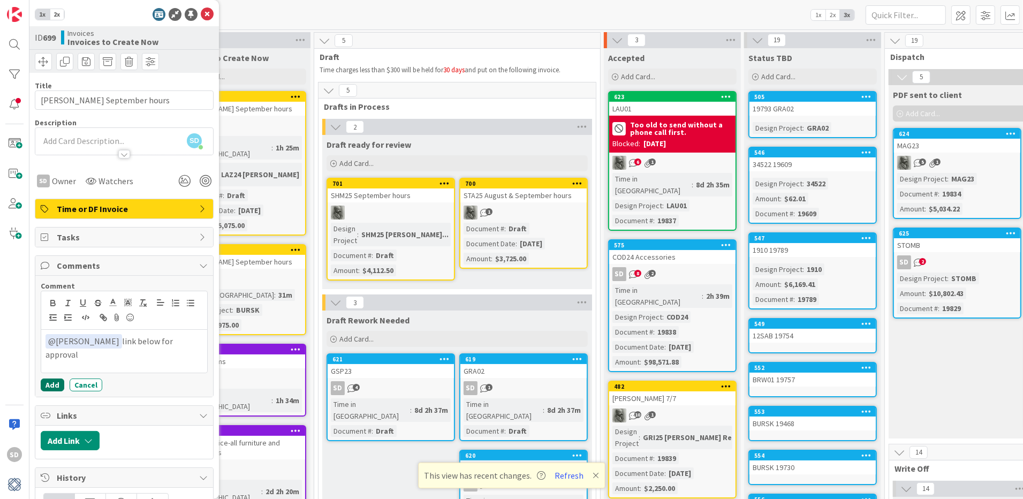
click at [53, 381] on button "Add" at bounding box center [53, 384] width 24 height 13
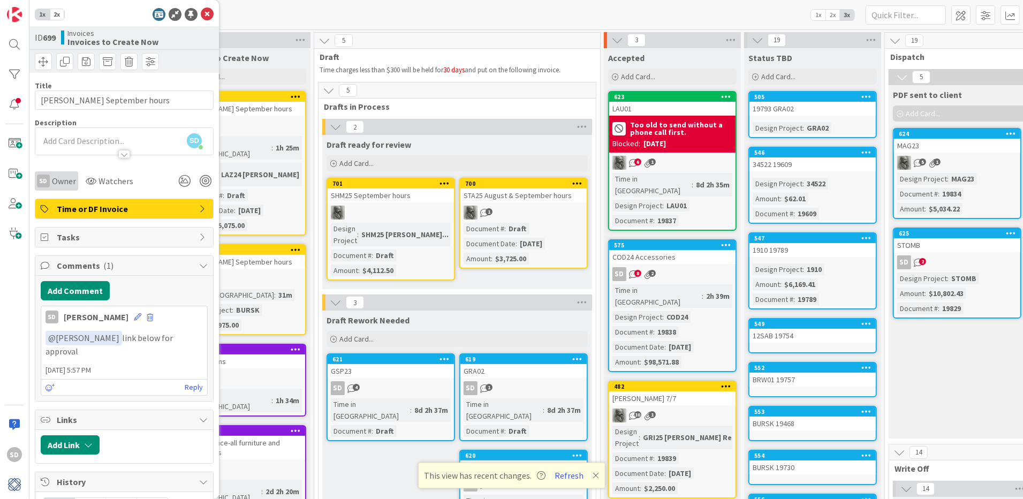
click at [58, 176] on span "Owner" at bounding box center [64, 181] width 24 height 13
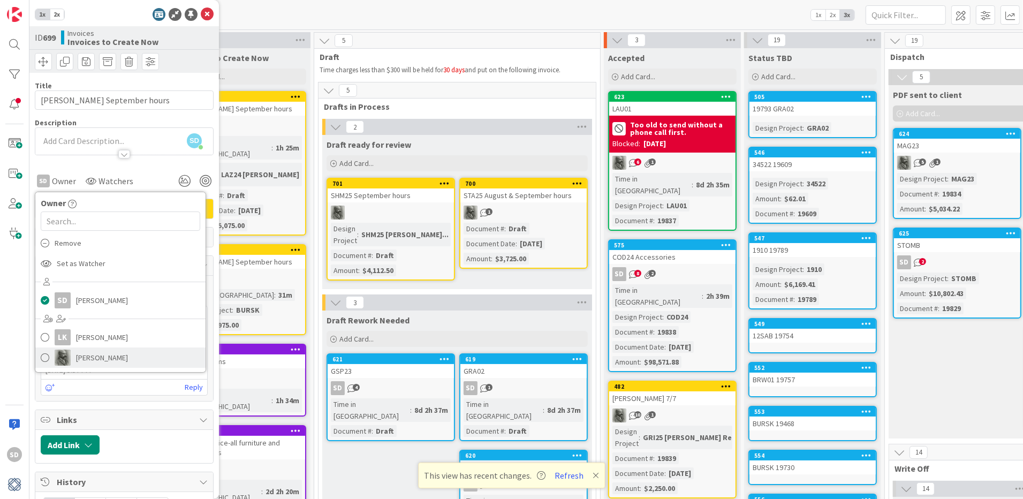
click at [49, 354] on span at bounding box center [45, 358] width 9 height 16
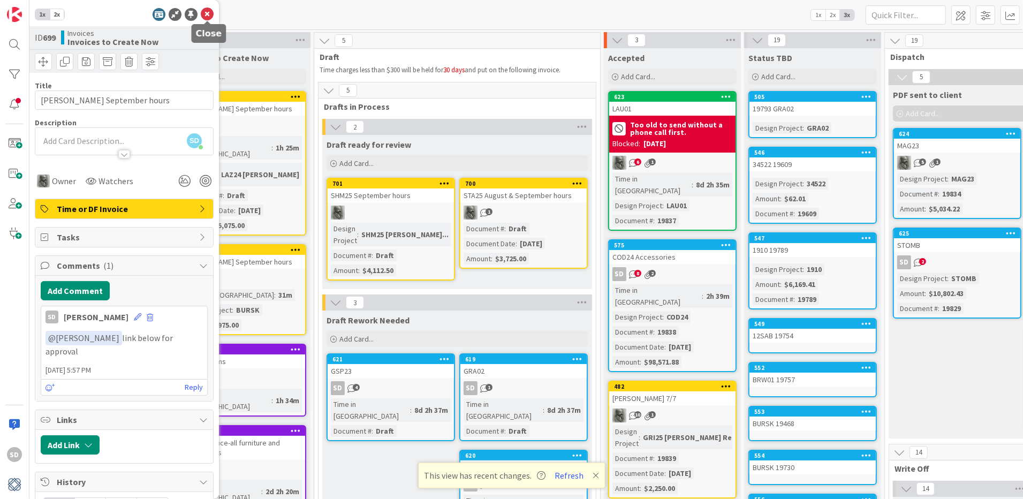
click at [206, 13] on icon at bounding box center [207, 14] width 13 height 13
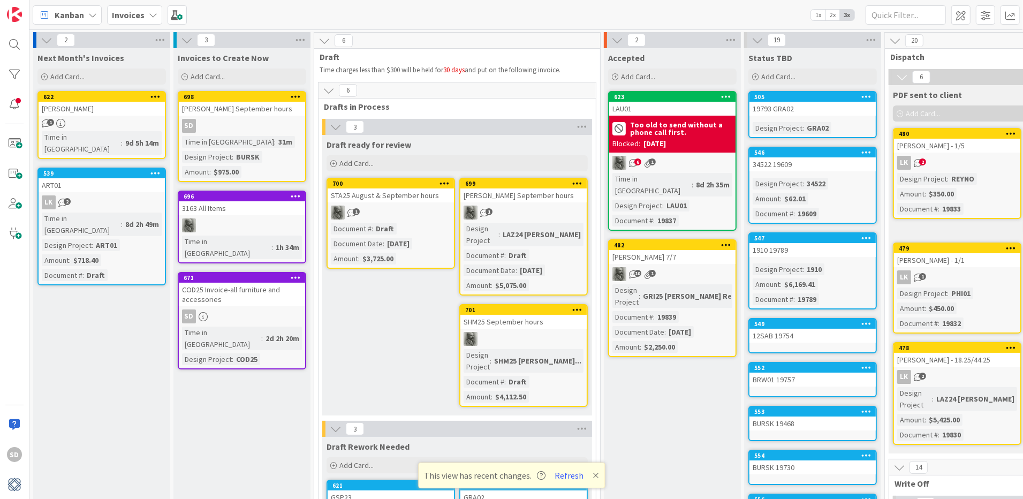
click at [240, 134] on div "698 [PERSON_NAME] September hours SD Time in [GEOGRAPHIC_DATA] : 31m Design Pro…" at bounding box center [242, 136] width 128 height 91
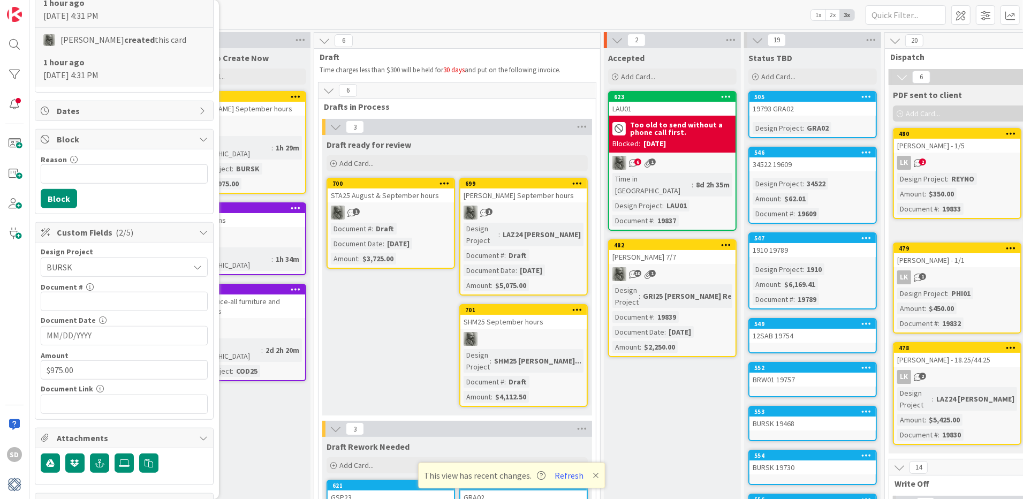
scroll to position [696, 0]
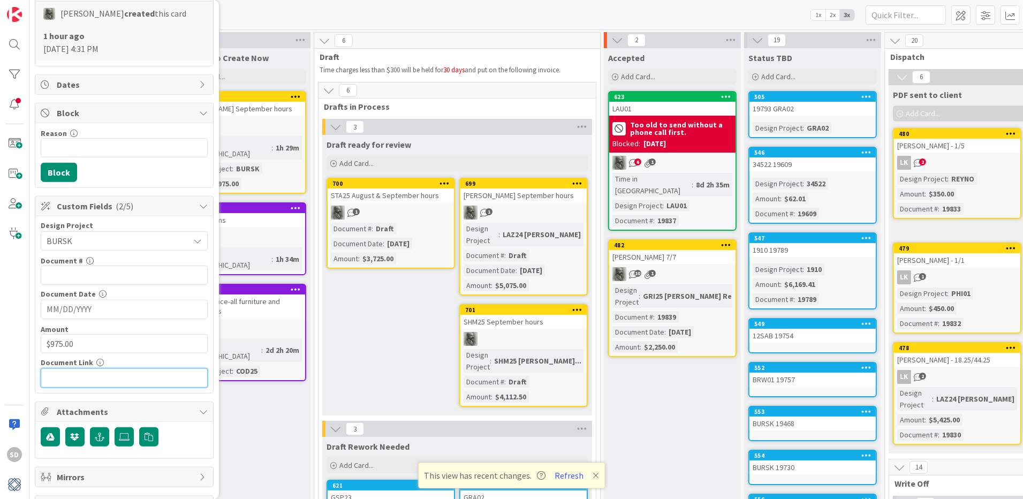
click at [77, 368] on input "text" at bounding box center [124, 377] width 167 height 19
click at [100, 368] on input "text" at bounding box center [124, 377] width 167 height 19
paste input "[URL][DOMAIN_NAME]"
type input "[URL][DOMAIN_NAME]"
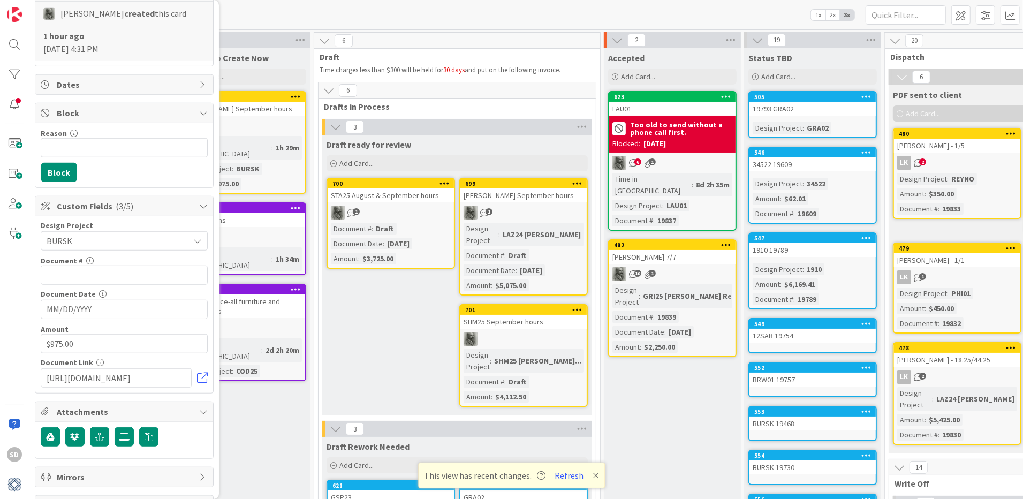
click at [100, 300] on input "MM/DD/YYYY" at bounding box center [124, 309] width 155 height 18
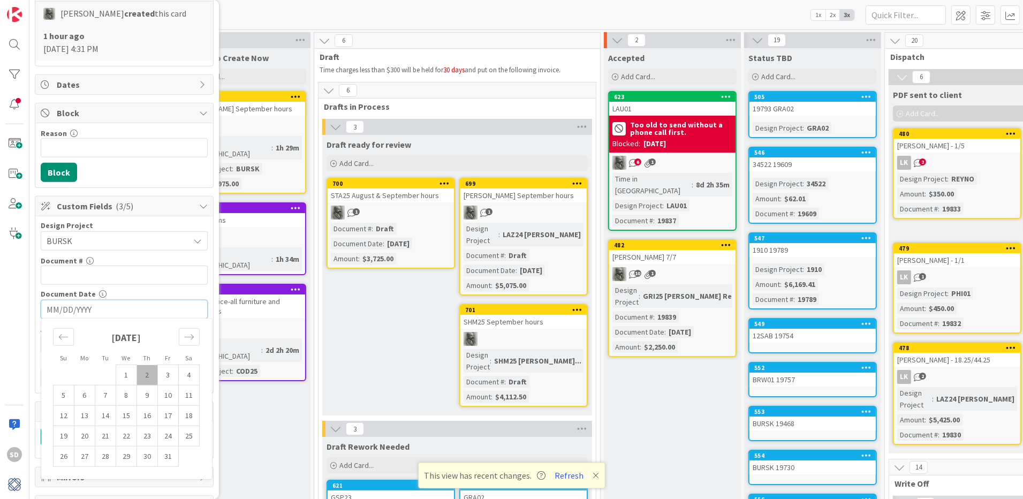
click at [147, 365] on td "2" at bounding box center [147, 375] width 21 height 20
type input "[DATE]"
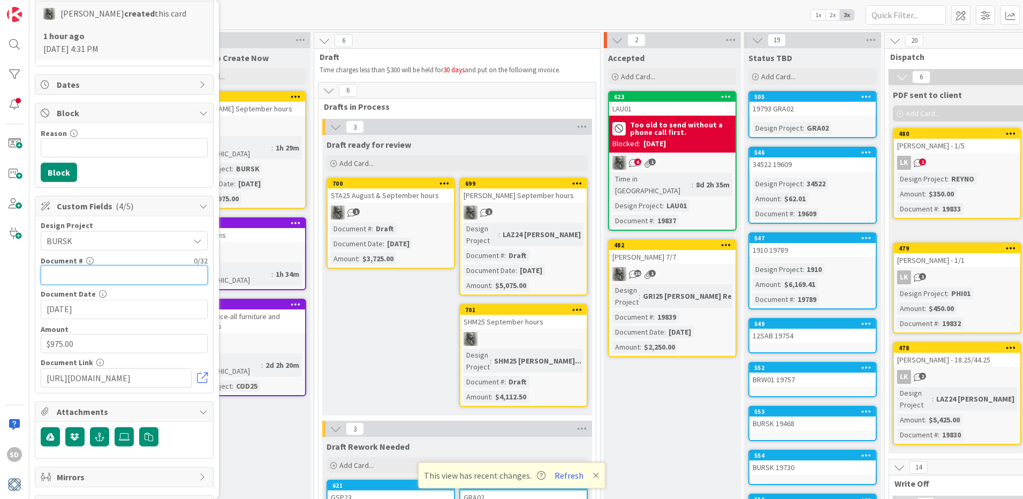
click at [121, 266] on input "text" at bounding box center [124, 275] width 167 height 19
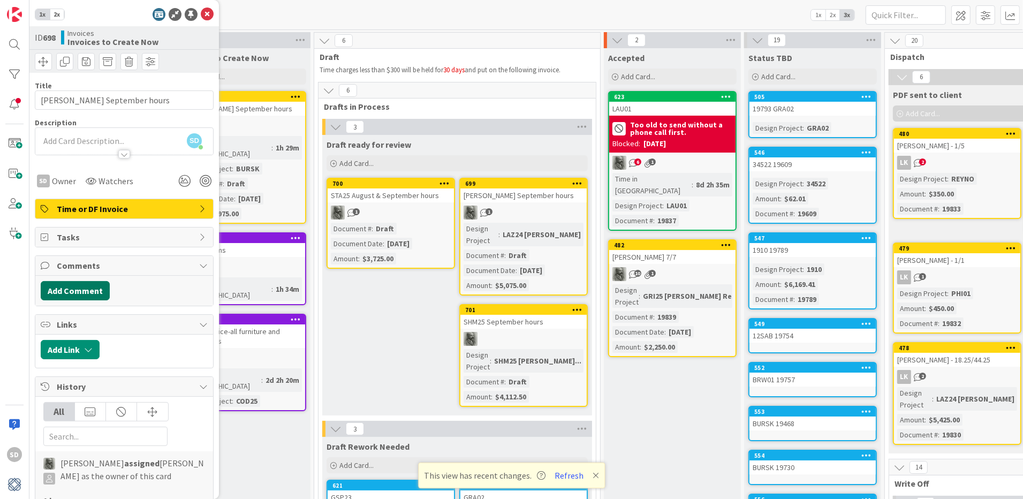
type input "Draft"
click at [73, 285] on button "Add Comment" at bounding box center [75, 290] width 69 height 19
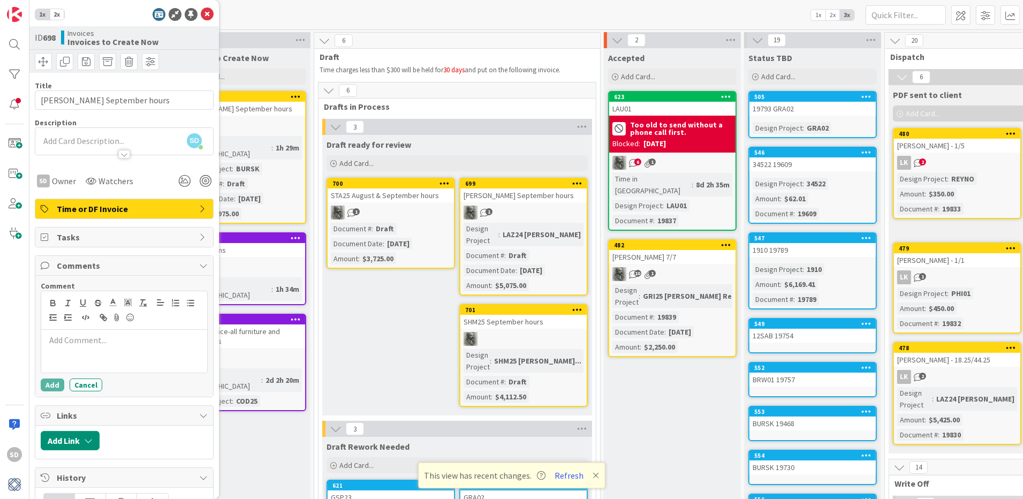
click at [58, 342] on p at bounding box center [124, 340] width 157 height 12
click at [54, 378] on button "Add" at bounding box center [53, 384] width 24 height 13
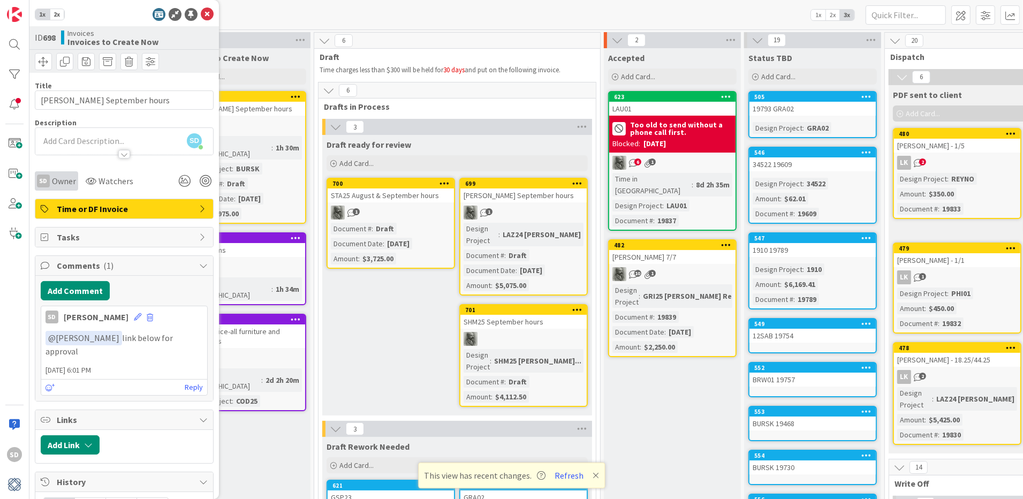
click at [52, 175] on span "Owner" at bounding box center [64, 181] width 24 height 13
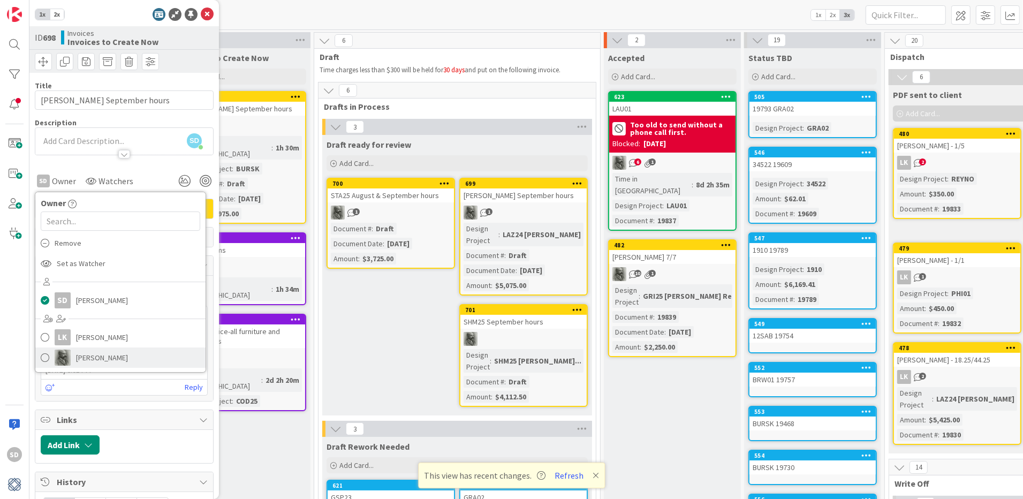
click at [43, 353] on span at bounding box center [45, 358] width 9 height 16
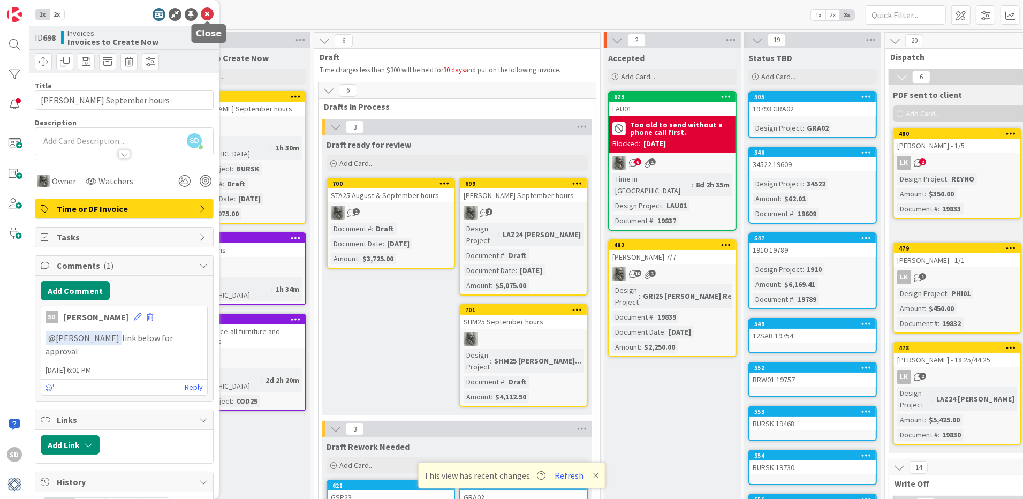
click at [202, 4] on div "1x 2x ID 698 Invoices Invoices to Create Now Title 22 / 128 [PERSON_NAME] Septe…" at bounding box center [124, 249] width 190 height 499
click at [208, 14] on icon at bounding box center [207, 14] width 13 height 13
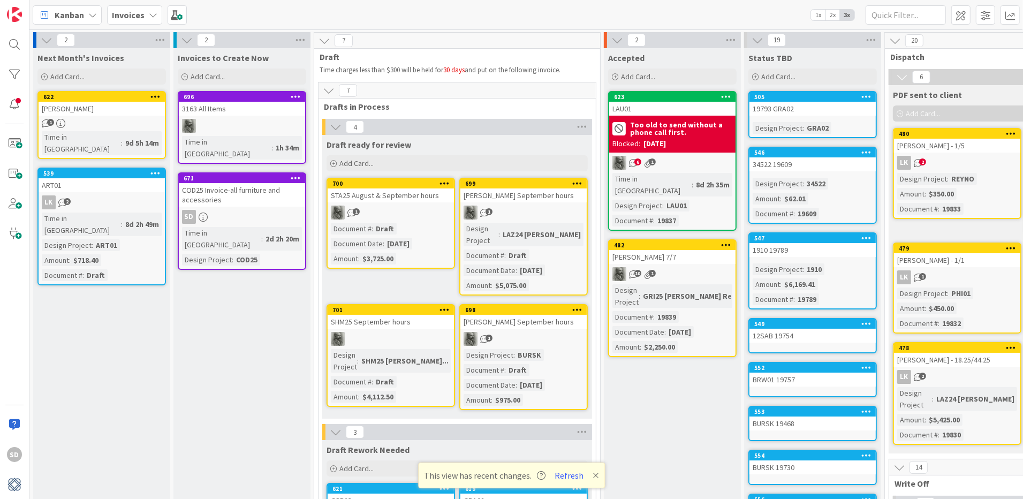
click at [241, 122] on div at bounding box center [242, 126] width 126 height 14
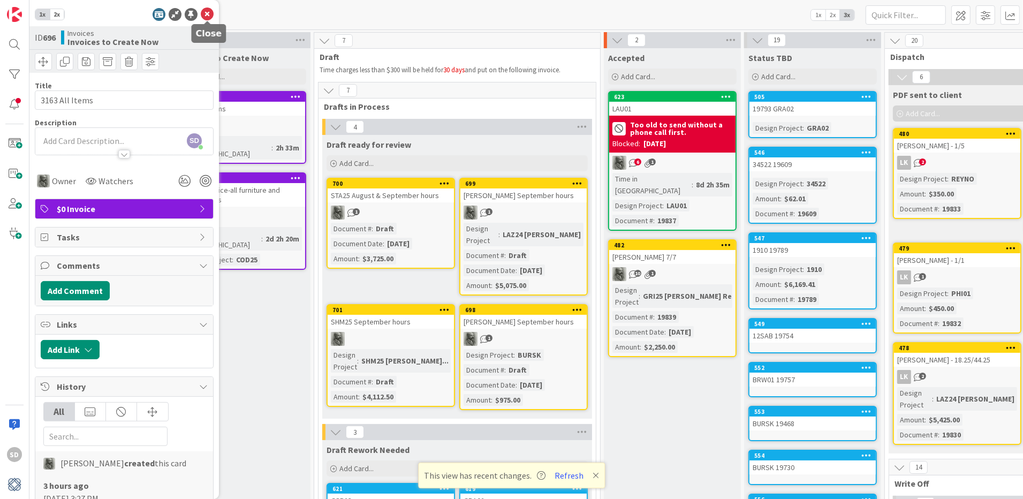
click at [209, 10] on icon at bounding box center [207, 14] width 13 height 13
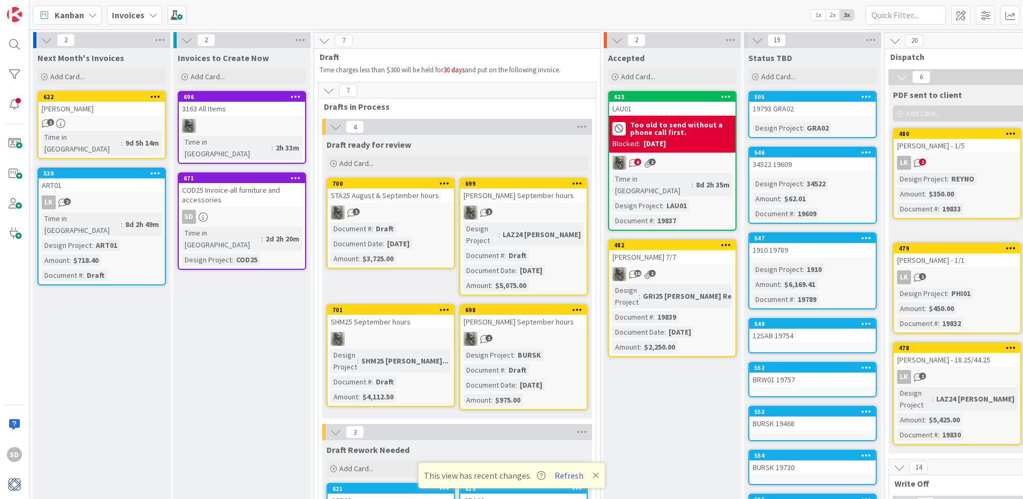
click at [233, 127] on div at bounding box center [242, 126] width 126 height 14
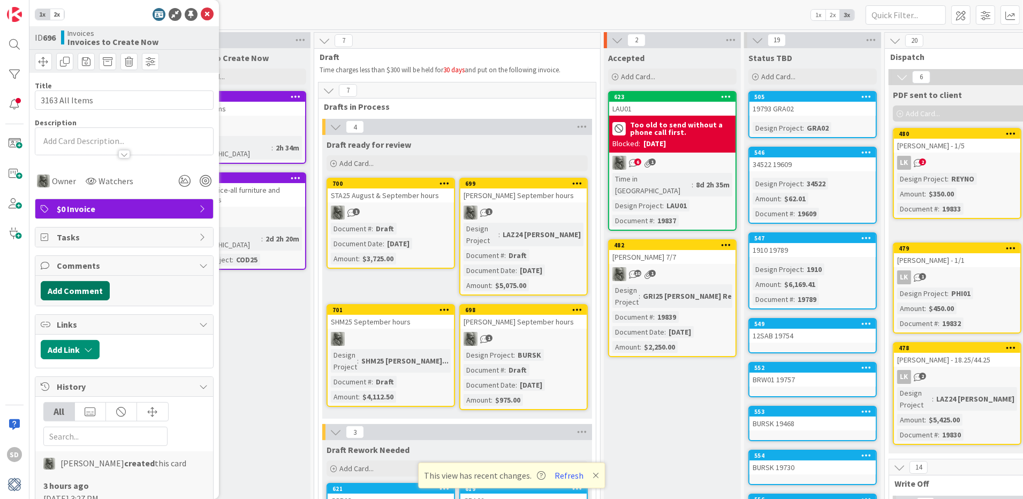
click at [78, 285] on button "Add Comment" at bounding box center [75, 290] width 69 height 19
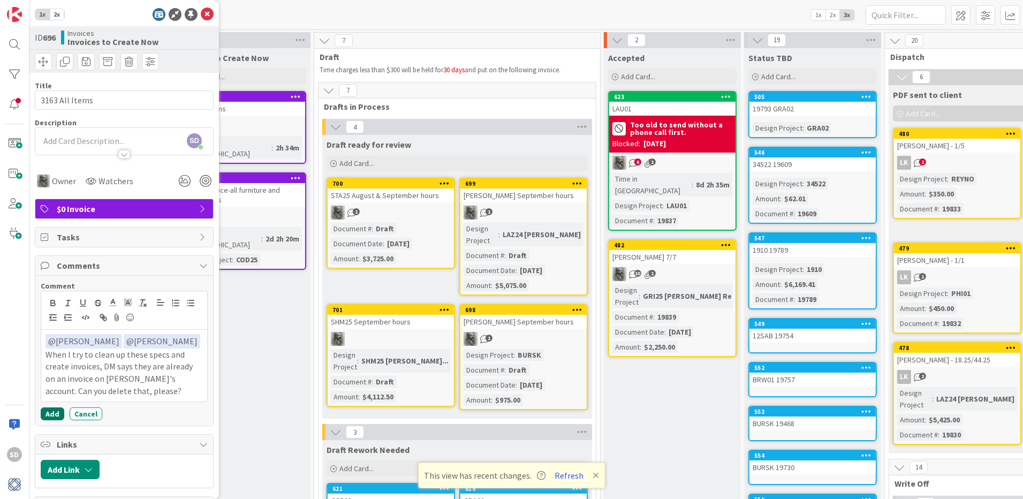
click at [53, 407] on button "Add" at bounding box center [53, 413] width 24 height 13
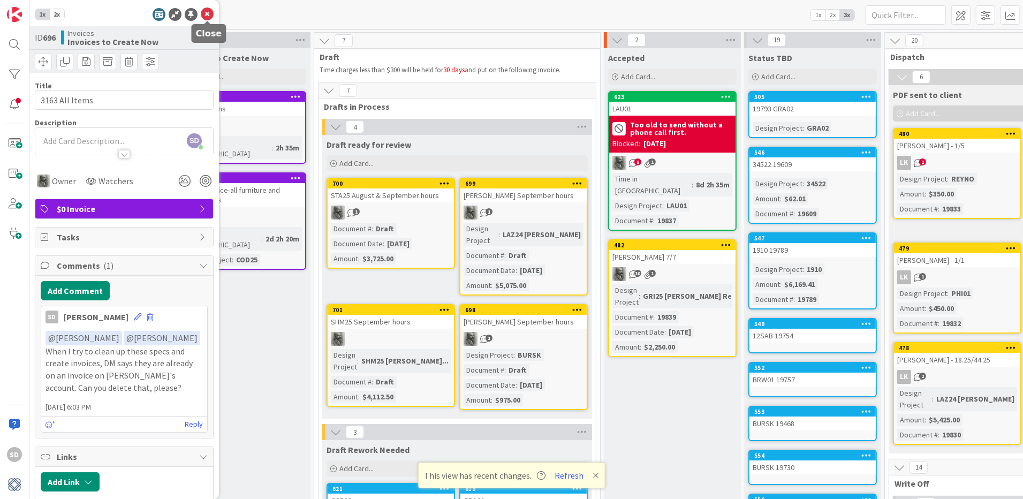
click at [211, 12] on icon at bounding box center [207, 14] width 13 height 13
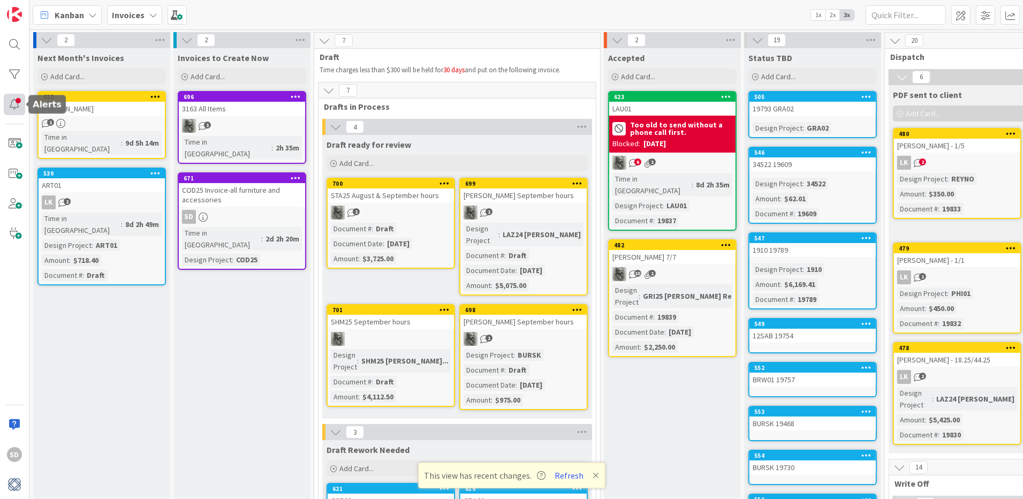
click at [18, 105] on div at bounding box center [14, 104] width 21 height 21
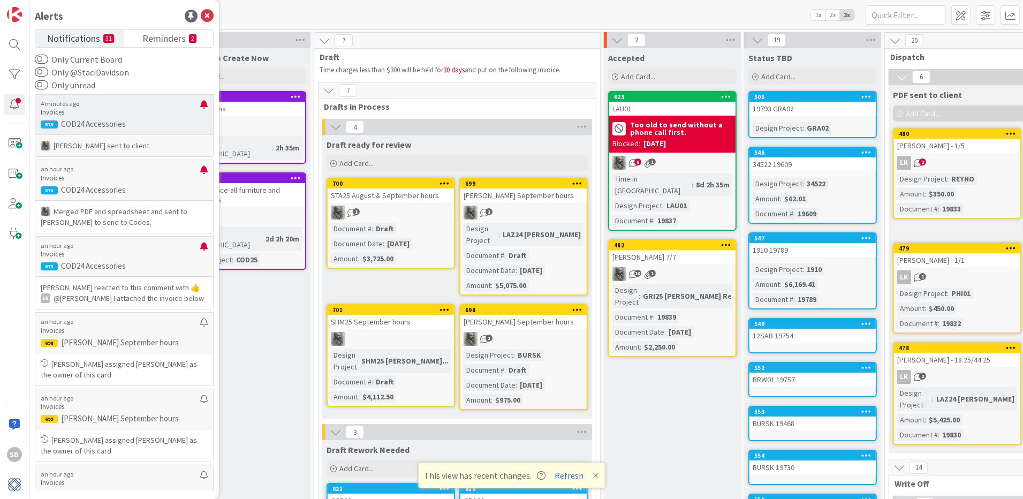
click at [133, 123] on p "COD24 Accessories" at bounding box center [124, 124] width 167 height 10
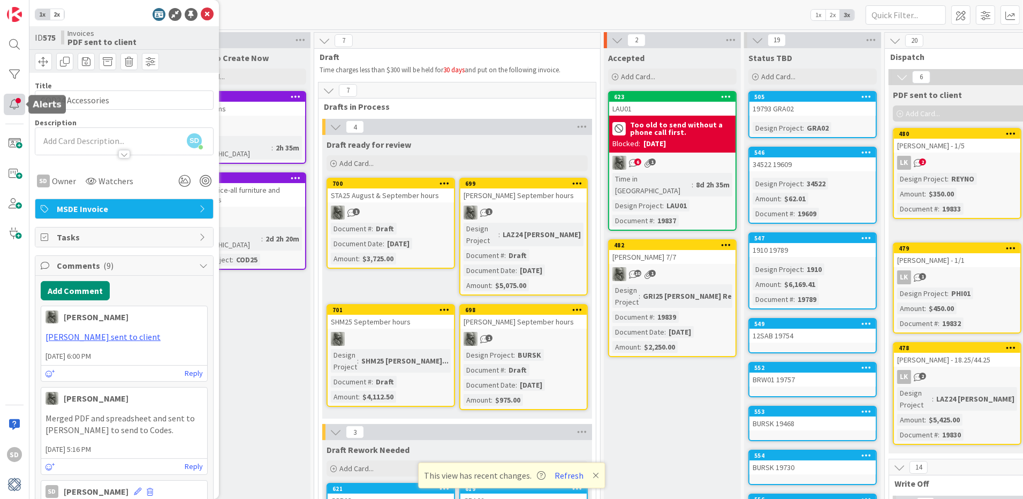
click at [17, 101] on div at bounding box center [14, 104] width 21 height 21
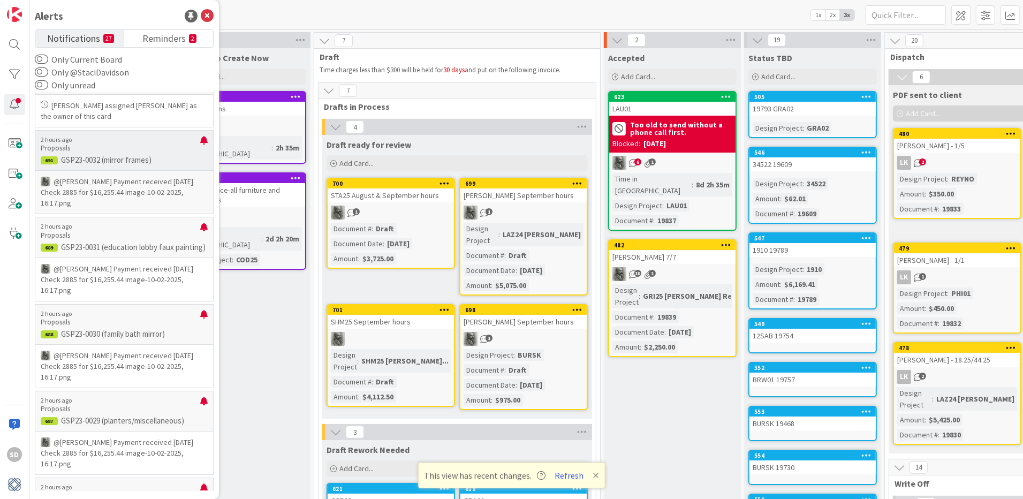
scroll to position [483, 0]
